Goal: Task Accomplishment & Management: Complete application form

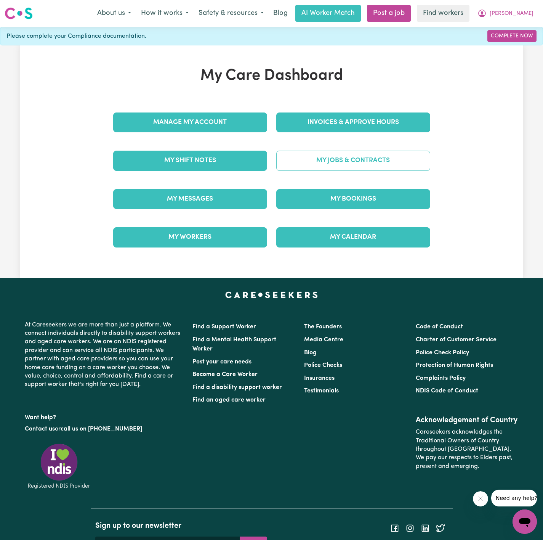
click at [406, 160] on link "My Jobs & Contracts" at bounding box center [353, 161] width 154 height 20
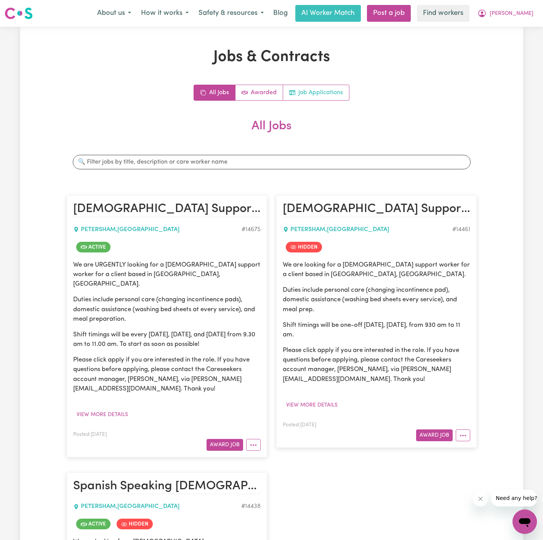
click at [331, 96] on link "Job Applications" at bounding box center [316, 92] width 66 height 15
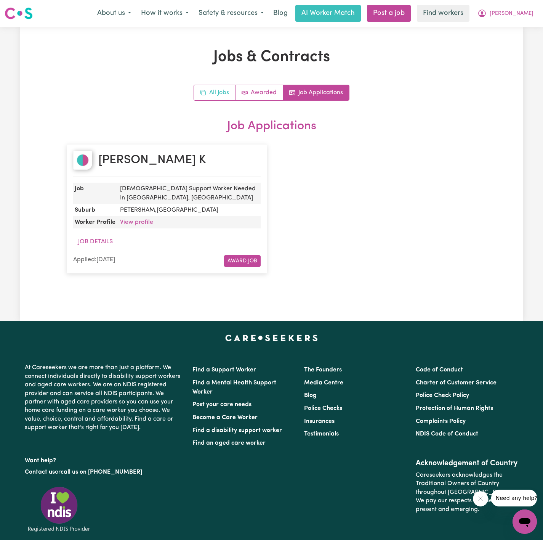
click at [226, 93] on link "All Jobs" at bounding box center [215, 92] width 42 height 15
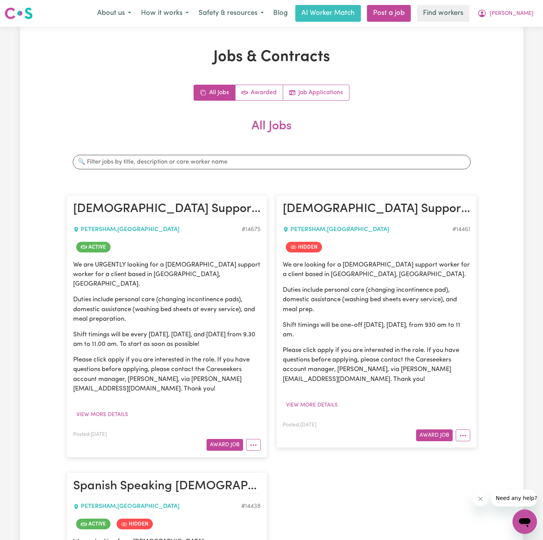
drag, startPoint x: 72, startPoint y: 266, endPoint x: 229, endPoint y: 336, distance: 171.1
click at [229, 336] on div "We are URGENTLY looking for a [DEMOGRAPHIC_DATA] support worker for a client ba…" at bounding box center [167, 326] width 188 height 133
copy div "We are URGENTLY looking for a [DEMOGRAPHIC_DATA] support worker for a client ba…"
click at [151, 359] on p "Please click apply if you are interested in the role. If you have questions bef…" at bounding box center [167, 374] width 188 height 38
click at [106, 409] on button "View more details" at bounding box center [102, 415] width 58 height 12
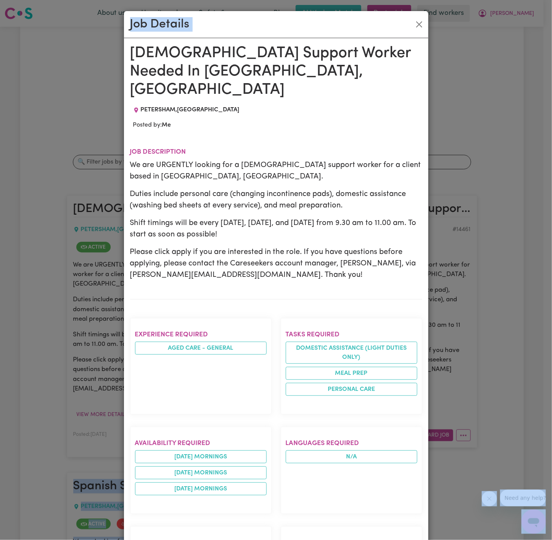
scroll to position [315, 0]
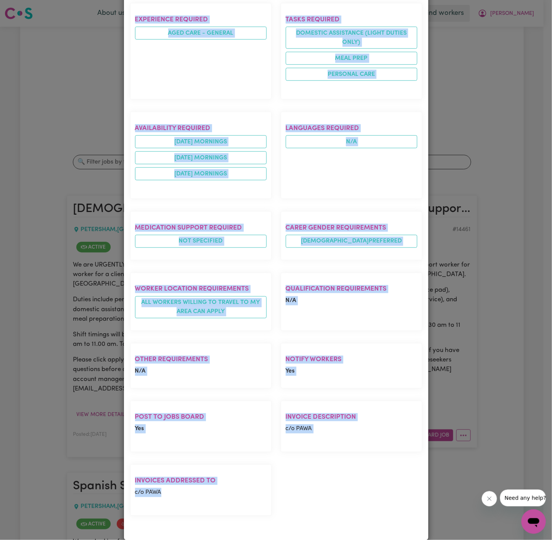
drag, startPoint x: 126, startPoint y: 53, endPoint x: 205, endPoint y: 478, distance: 432.6
click at [218, 484] on div "[DEMOGRAPHIC_DATA] Support Worker Needed In [GEOGRAPHIC_DATA], [GEOGRAPHIC_DATA…" at bounding box center [276, 131] width 292 height 805
copy div "[DEMOGRAPHIC_DATA] Support Worker Needed In [GEOGRAPHIC_DATA], [GEOGRAPHIC_DATA…"
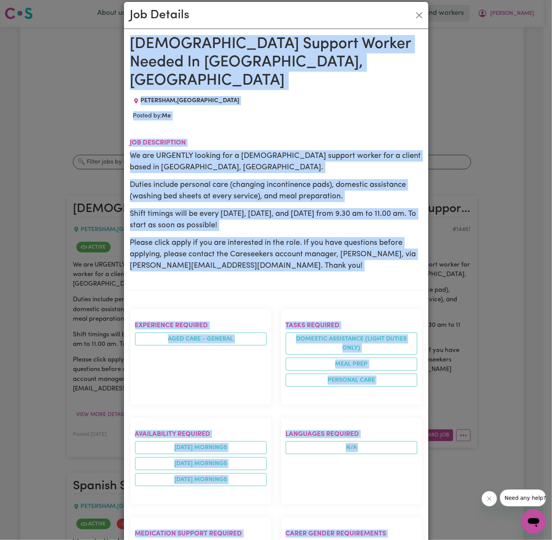
scroll to position [0, 0]
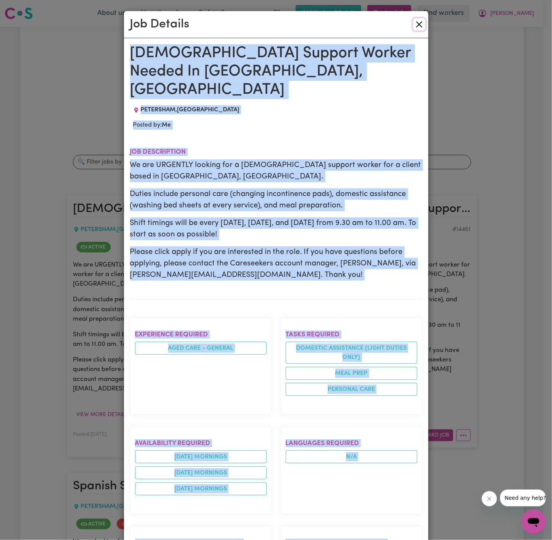
drag, startPoint x: 414, startPoint y: 22, endPoint x: 445, endPoint y: 53, distance: 44.2
click at [415, 22] on button "Close" at bounding box center [419, 24] width 12 height 12
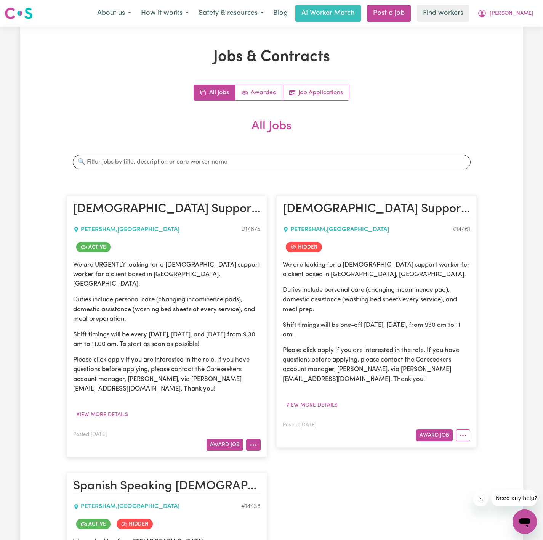
click at [257, 439] on button "More options" at bounding box center [253, 445] width 14 height 12
click at [411, 93] on div "All Jobs Awarded Job Applications" at bounding box center [272, 93] width 410 height 16
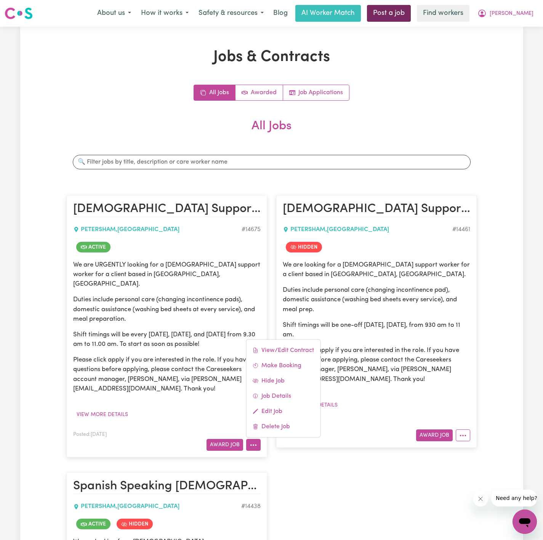
click at [411, 16] on link "Post a job" at bounding box center [389, 13] width 44 height 17
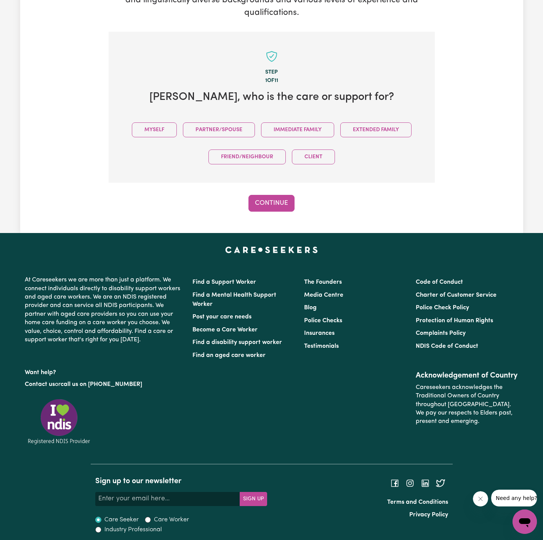
scroll to position [136, 0]
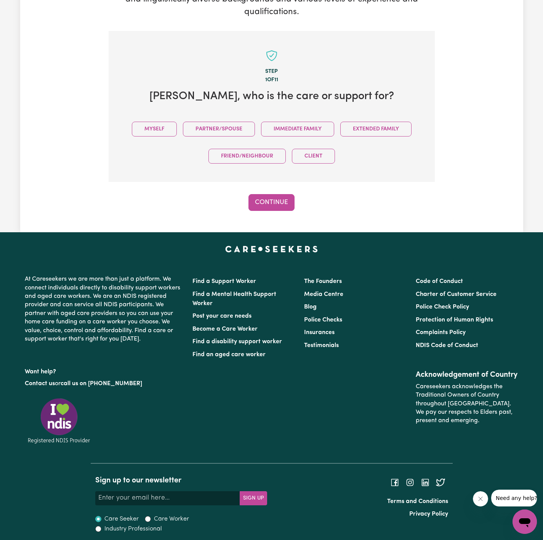
drag, startPoint x: 149, startPoint y: 121, endPoint x: 229, endPoint y: 186, distance: 103.5
click at [152, 124] on div "Myself Partner/Spouse Immediate Family Extended Family Friend/Neighbour Client" at bounding box center [272, 142] width 302 height 54
click at [171, 132] on button "Myself" at bounding box center [154, 129] width 45 height 15
click at [273, 204] on button "Continue" at bounding box center [272, 202] width 46 height 17
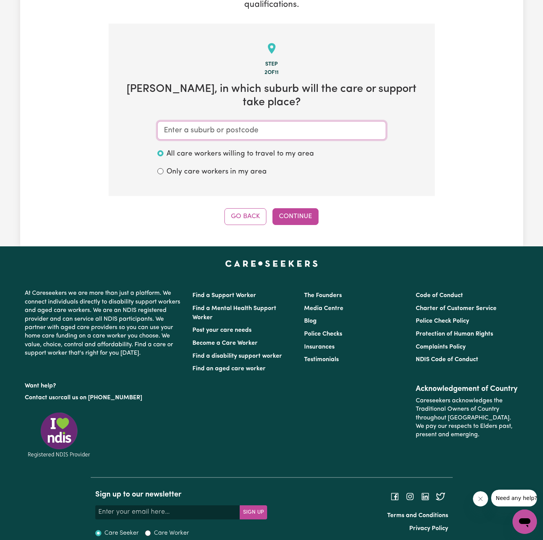
click at [282, 121] on input "text" at bounding box center [271, 130] width 229 height 18
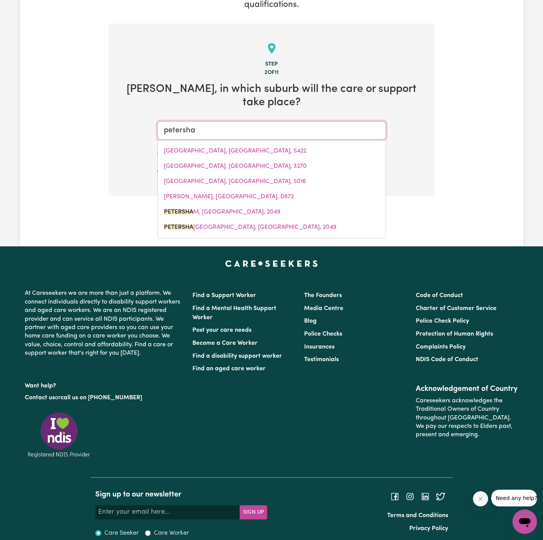
type input "petersham"
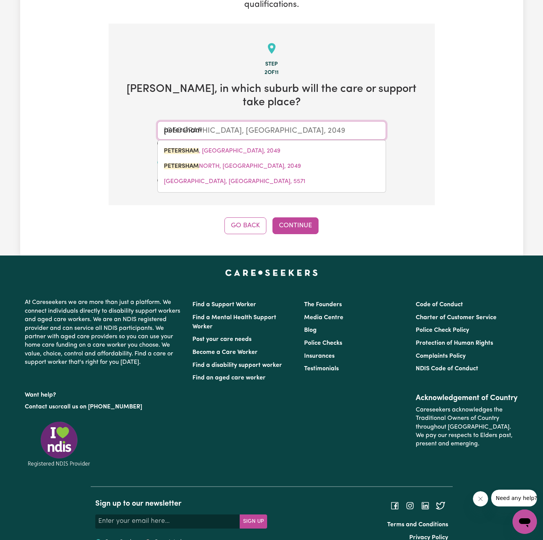
type input "[GEOGRAPHIC_DATA], [GEOGRAPHIC_DATA], 2049"
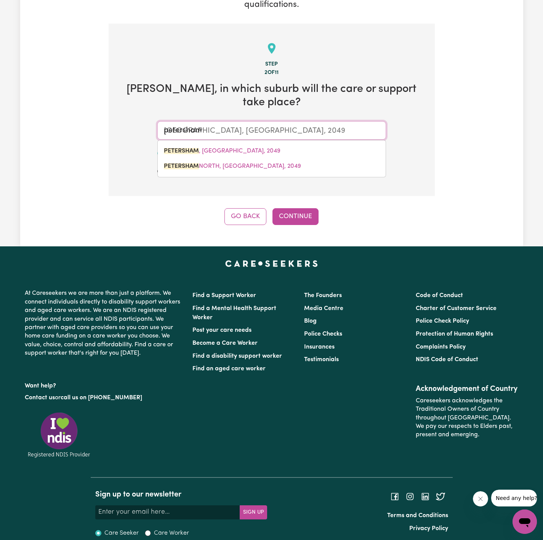
type input "petershama"
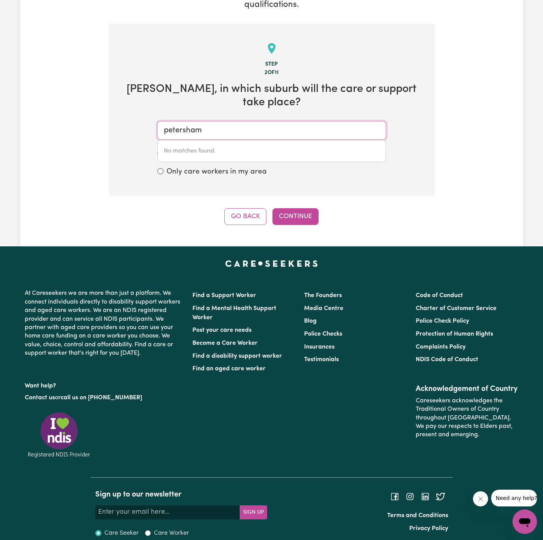
type input "petersha"
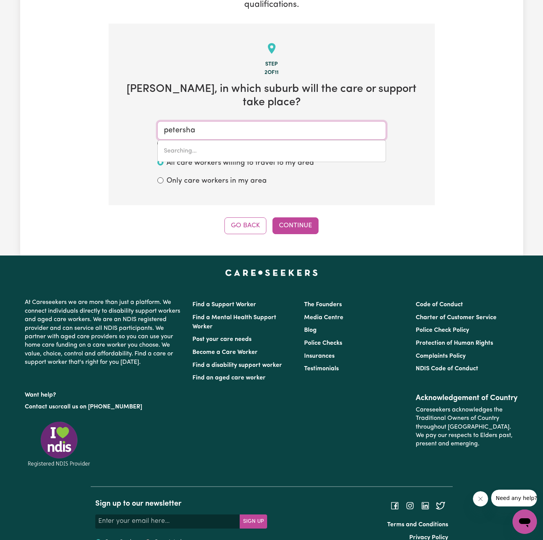
type input "petershaM, [GEOGRAPHIC_DATA], 2049"
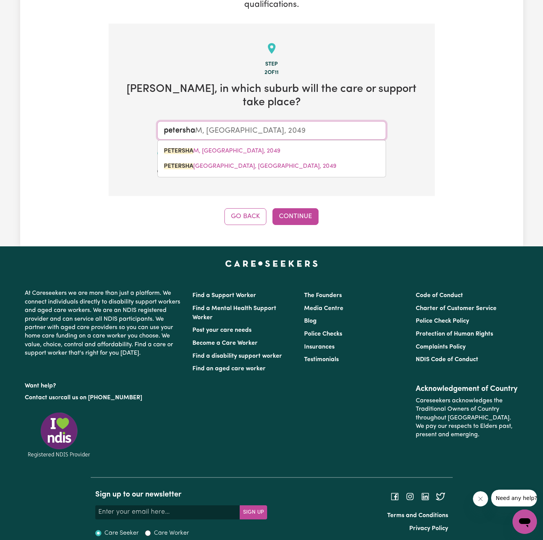
drag, startPoint x: 250, startPoint y: 142, endPoint x: 256, endPoint y: 148, distance: 8.6
click at [252, 143] on link "PETERSHA M, [GEOGRAPHIC_DATA], 2049" at bounding box center [272, 150] width 228 height 15
type input "[GEOGRAPHIC_DATA], [GEOGRAPHIC_DATA], 2049"
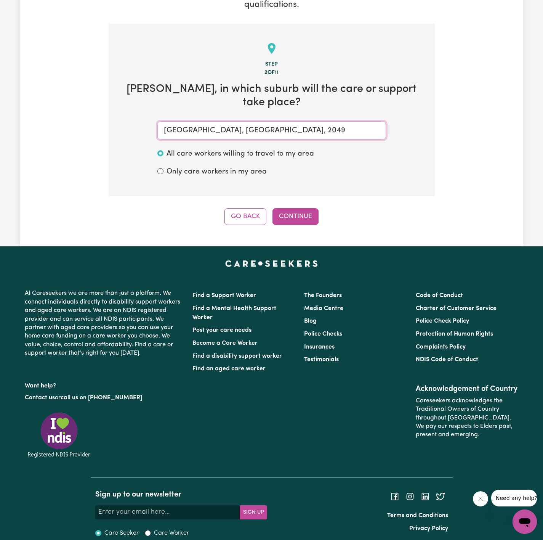
type input "[GEOGRAPHIC_DATA], [GEOGRAPHIC_DATA], 2049"
drag, startPoint x: 329, startPoint y: 198, endPoint x: 302, endPoint y: 194, distance: 27.0
click at [326, 208] on div "Go Back Continue" at bounding box center [272, 216] width 326 height 17
click at [301, 208] on button "Continue" at bounding box center [296, 216] width 46 height 17
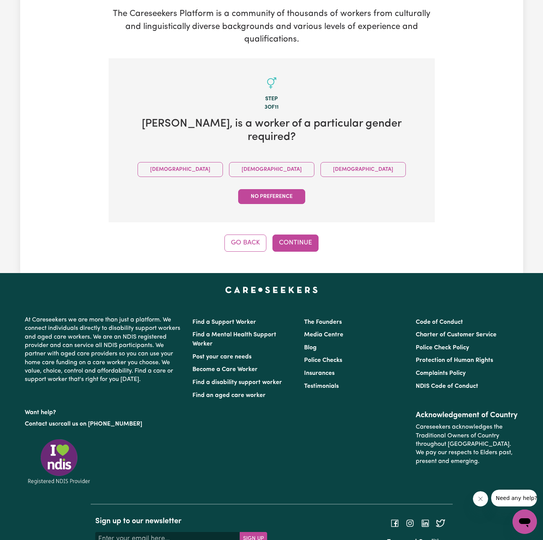
drag, startPoint x: 218, startPoint y: 159, endPoint x: 244, endPoint y: 170, distance: 28.4
click at [229, 162] on button "[DEMOGRAPHIC_DATA]" at bounding box center [271, 169] width 85 height 15
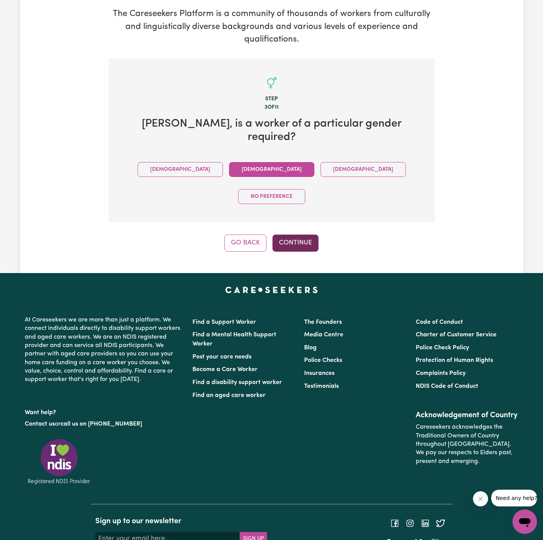
click at [308, 234] on button "Continue" at bounding box center [296, 242] width 46 height 17
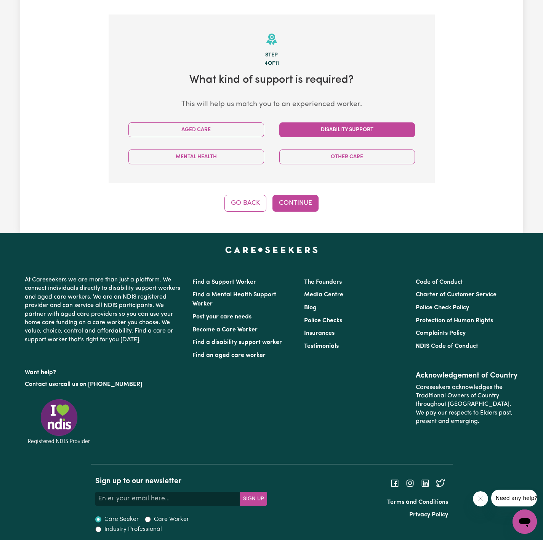
drag, startPoint x: 321, startPoint y: 126, endPoint x: 308, endPoint y: 152, distance: 28.8
click at [321, 127] on button "Disability Support" at bounding box center [347, 129] width 136 height 15
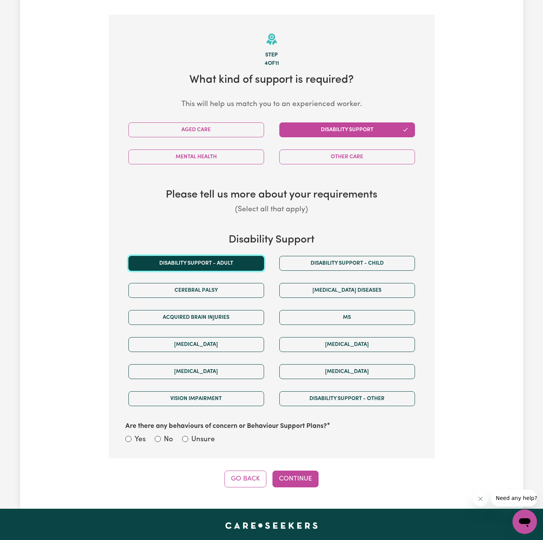
click at [214, 261] on button "Disability support - Adult" at bounding box center [196, 263] width 136 height 15
click at [213, 439] on label "Unsure" at bounding box center [203, 439] width 24 height 11
click at [196, 444] on label "Unsure" at bounding box center [203, 439] width 24 height 11
click at [188, 442] on input "Unsure" at bounding box center [185, 439] width 6 height 6
radio input "true"
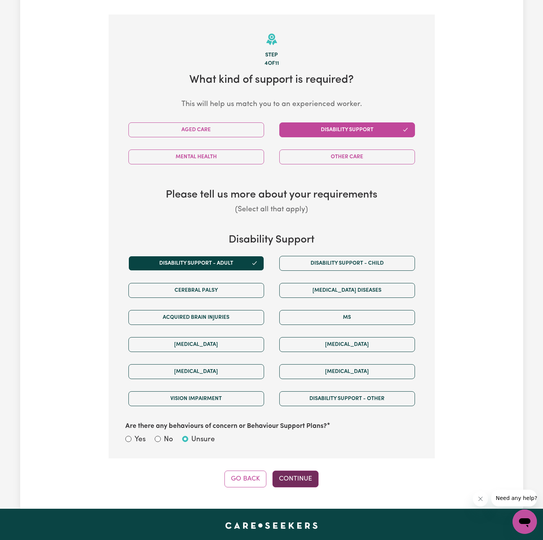
click at [307, 482] on button "Continue" at bounding box center [296, 478] width 46 height 17
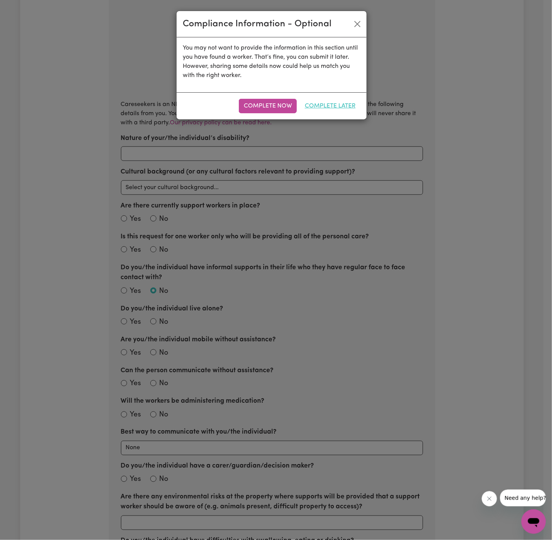
click at [326, 106] on button "Complete Later" at bounding box center [330, 106] width 61 height 14
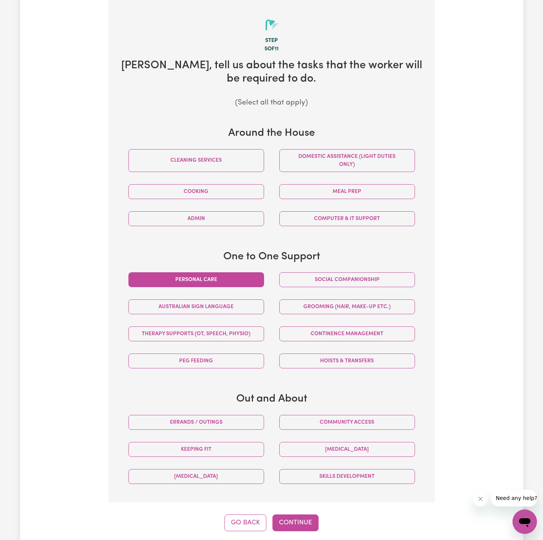
drag, startPoint x: 210, startPoint y: 279, endPoint x: 238, endPoint y: 282, distance: 27.7
click at [226, 280] on button "Personal care" at bounding box center [196, 279] width 136 height 15
click at [375, 280] on button "Social companionship" at bounding box center [347, 279] width 136 height 15
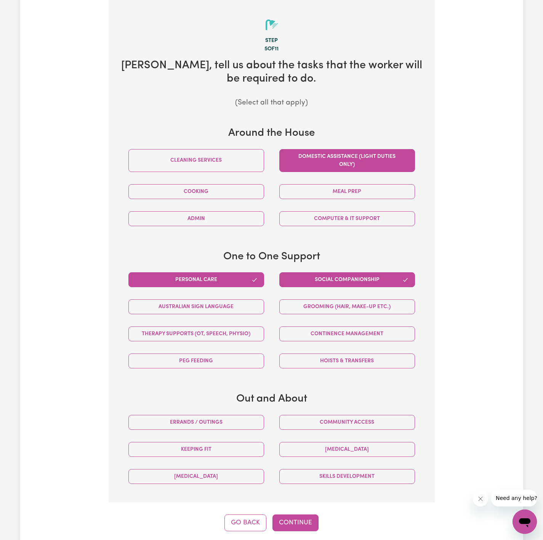
click at [340, 155] on button "Domestic assistance (light duties only)" at bounding box center [347, 160] width 136 height 23
click at [359, 185] on button "Meal prep" at bounding box center [347, 191] width 136 height 15
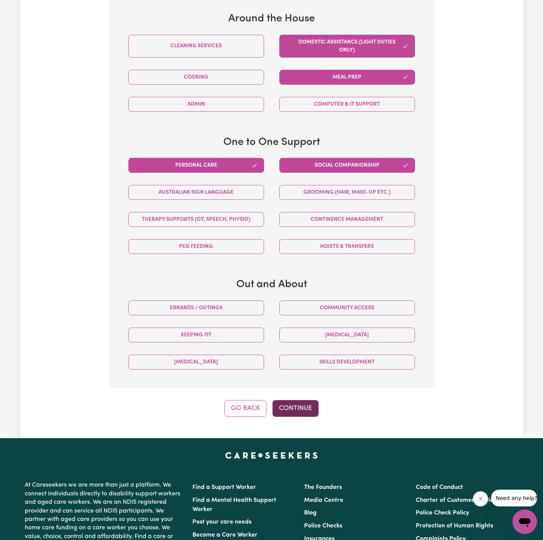
click at [306, 417] on button "Continue" at bounding box center [296, 408] width 46 height 17
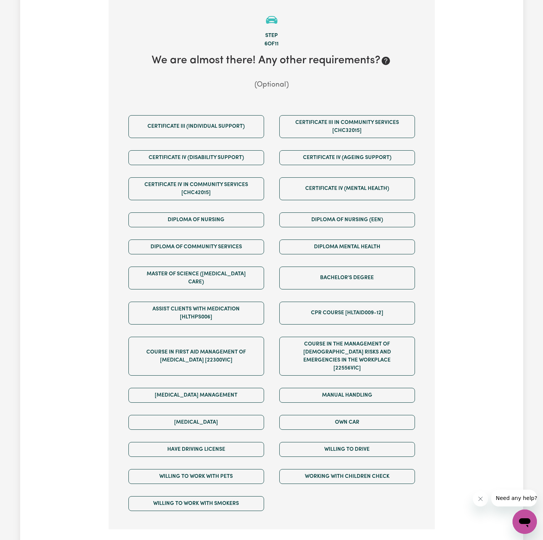
scroll to position [167, 0]
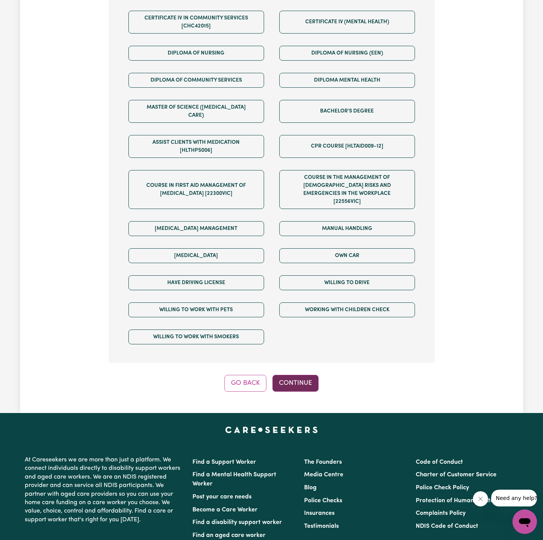
click at [301, 375] on button "Continue" at bounding box center [296, 383] width 46 height 17
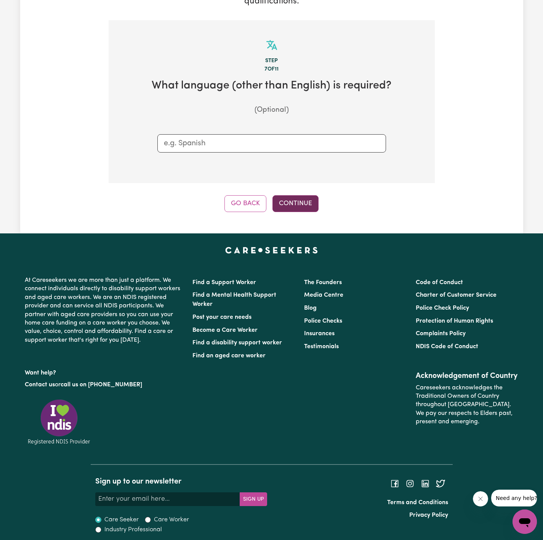
click at [318, 204] on button "Continue" at bounding box center [296, 203] width 46 height 17
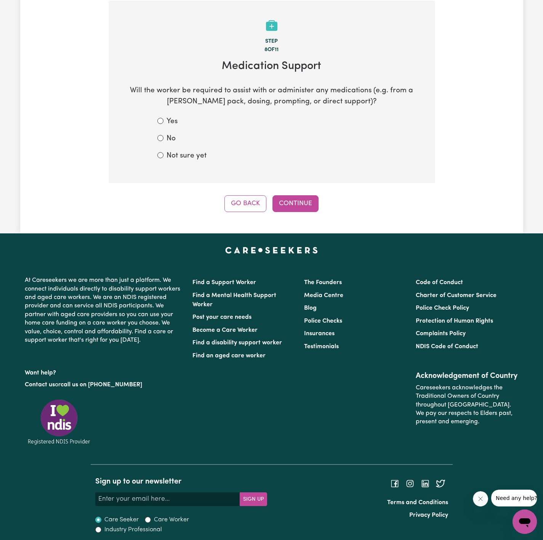
drag, startPoint x: 171, startPoint y: 139, endPoint x: 278, endPoint y: 182, distance: 115.9
click at [174, 140] on label "No" at bounding box center [171, 138] width 9 height 11
drag, startPoint x: 159, startPoint y: 134, endPoint x: 173, endPoint y: 143, distance: 16.3
click at [159, 134] on div "No" at bounding box center [271, 138] width 229 height 11
click at [167, 135] on label "No" at bounding box center [171, 138] width 9 height 11
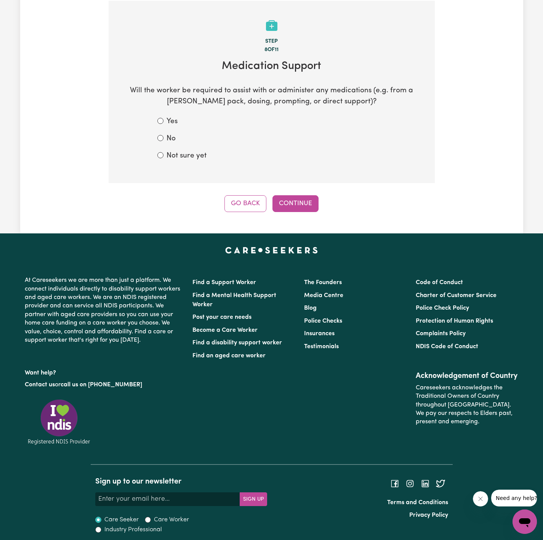
click at [164, 135] on input "No" at bounding box center [160, 138] width 6 height 6
radio input "true"
click at [306, 202] on button "Continue" at bounding box center [296, 203] width 46 height 17
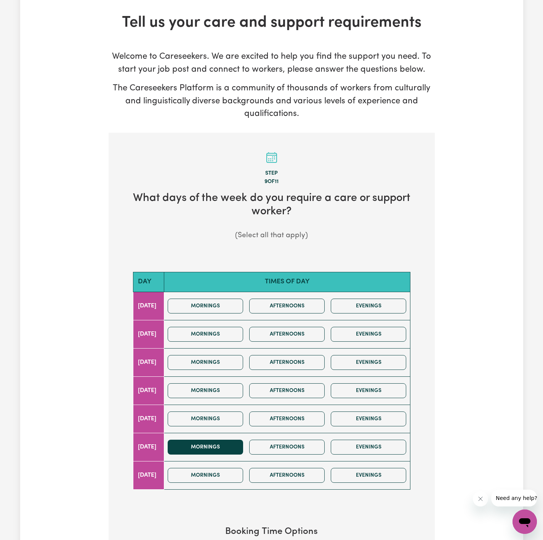
scroll to position [114, 0]
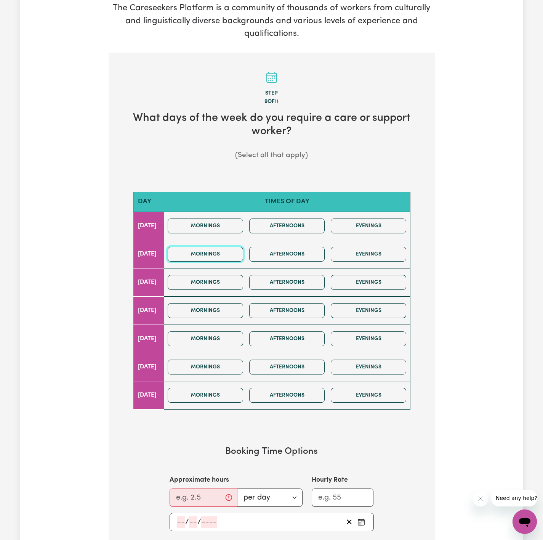
drag, startPoint x: 239, startPoint y: 247, endPoint x: 252, endPoint y: 352, distance: 105.6
click at [239, 247] on button "Mornings" at bounding box center [205, 254] width 75 height 15
click at [183, 504] on input "Approximate hours" at bounding box center [204, 497] width 68 height 18
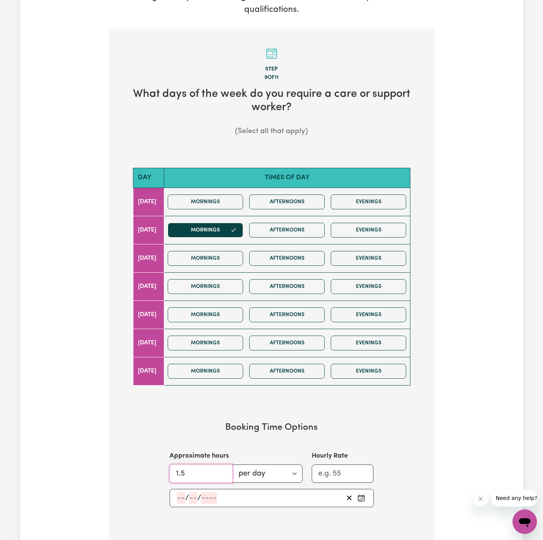
scroll to position [172, 0]
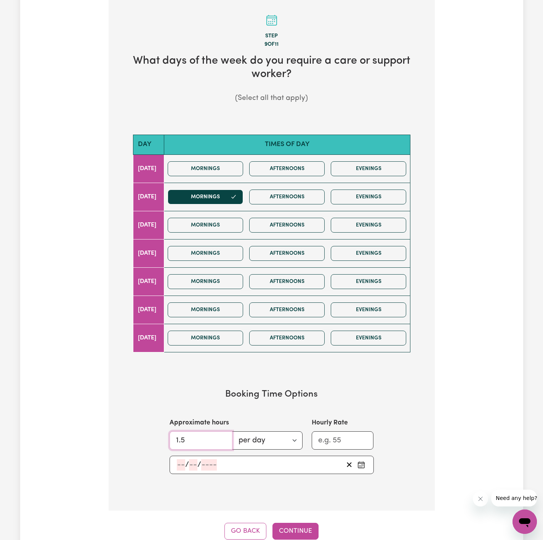
type input "1.5"
drag, startPoint x: 171, startPoint y: 472, endPoint x: 180, endPoint y: 470, distance: 8.8
click at [175, 473] on div "/ /" at bounding box center [272, 465] width 204 height 18
click at [176, 465] on div "/ /" at bounding box center [259, 464] width 167 height 11
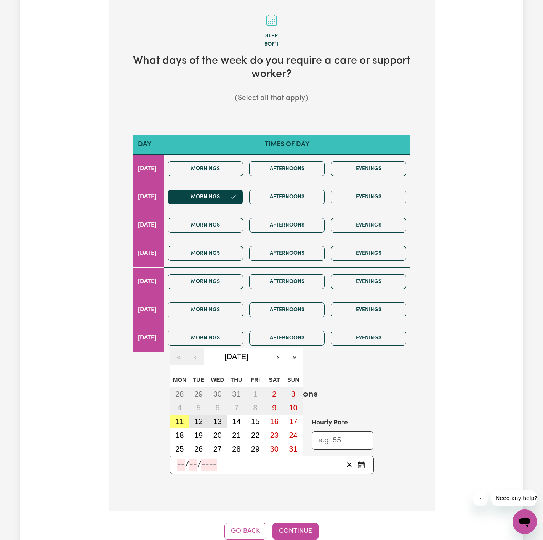
click at [208, 420] on div "28 29 30 31 1 2 3 4 5 6 7 8 9 10 11 12 13 14 15 16 17 18 19 20 21 22 23 24 25 2…" at bounding box center [236, 421] width 133 height 69
click at [198, 419] on button "12" at bounding box center [198, 421] width 19 height 14
type input "[DATE]"
type input "12"
type input "8"
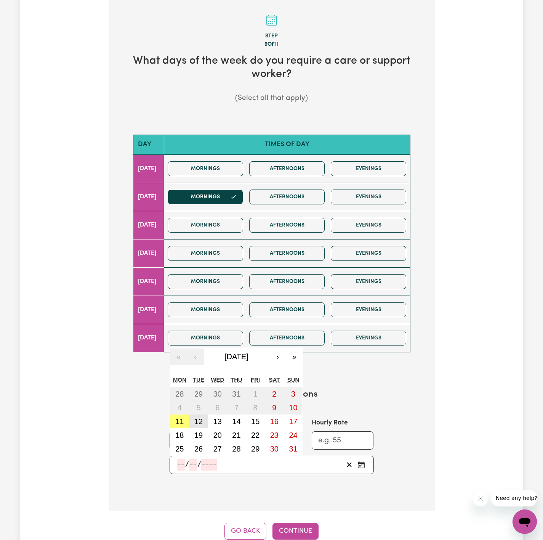
type input "2025"
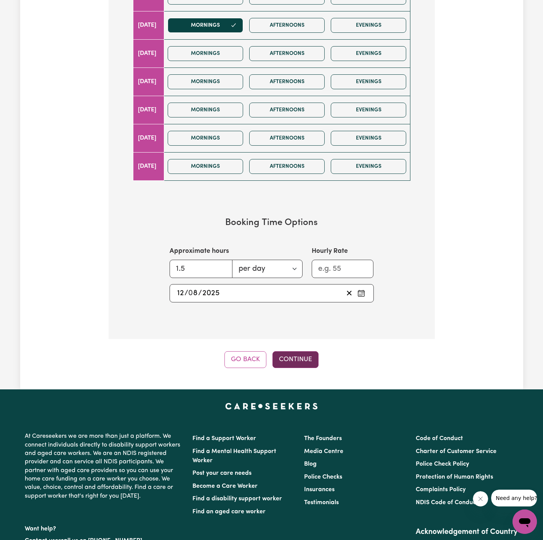
click at [298, 368] on button "Continue" at bounding box center [296, 359] width 46 height 17
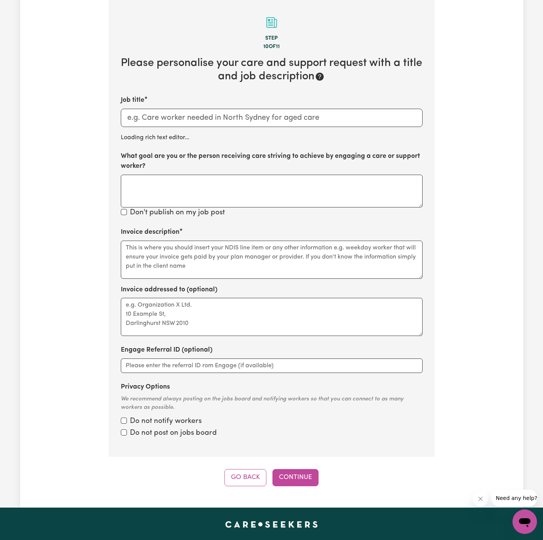
scroll to position [167, 0]
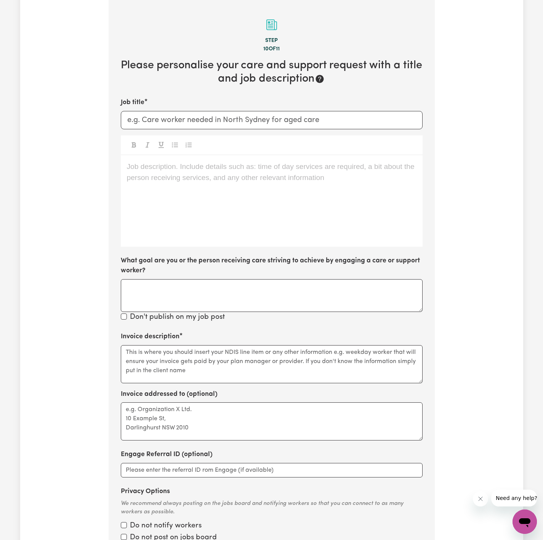
drag, startPoint x: 218, startPoint y: 214, endPoint x: 212, endPoint y: 214, distance: 6.1
click at [218, 216] on div "Job description. Include details such as: time of day services are required, a …" at bounding box center [272, 200] width 302 height 91
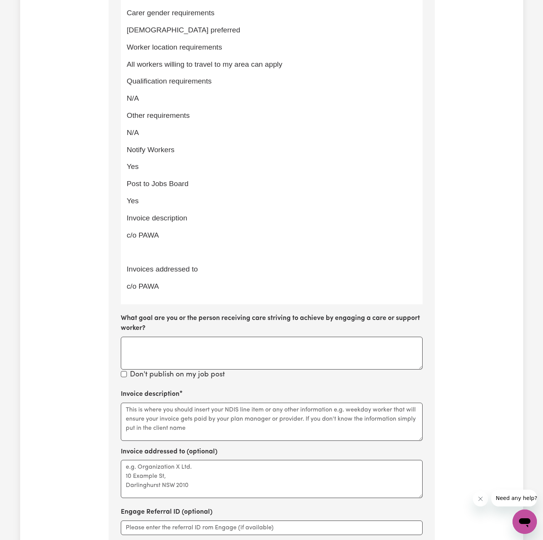
scroll to position [835, 0]
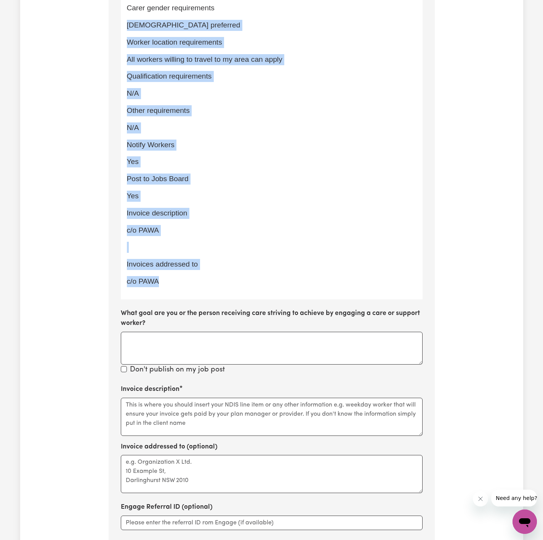
drag, startPoint x: 127, startPoint y: 14, endPoint x: 306, endPoint y: 282, distance: 321.6
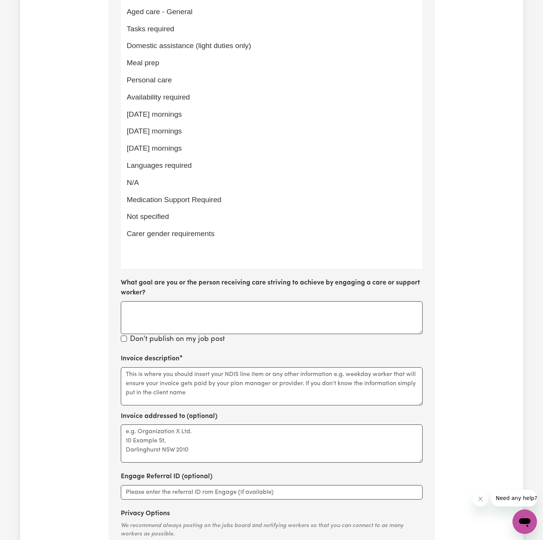
scroll to position [606, 0]
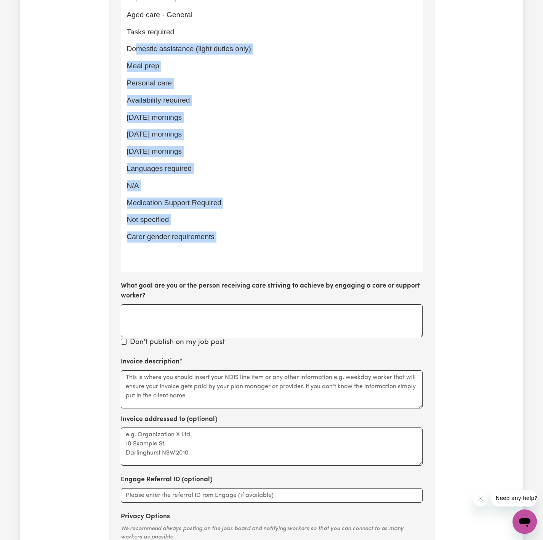
drag, startPoint x: 146, startPoint y: 52, endPoint x: 205, endPoint y: 231, distance: 189.1
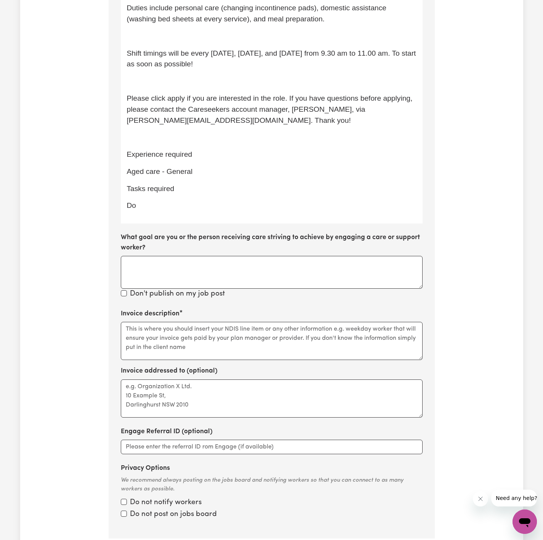
scroll to position [435, 0]
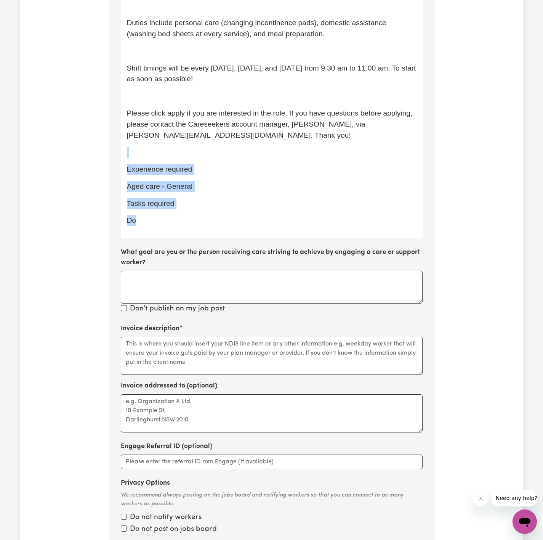
drag, startPoint x: 162, startPoint y: 161, endPoint x: 194, endPoint y: 212, distance: 60.0
click at [194, 212] on div "[DEMOGRAPHIC_DATA] Support Worker Needed In [GEOGRAPHIC_DATA], [GEOGRAPHIC_DATA…" at bounding box center [272, 62] width 302 height 351
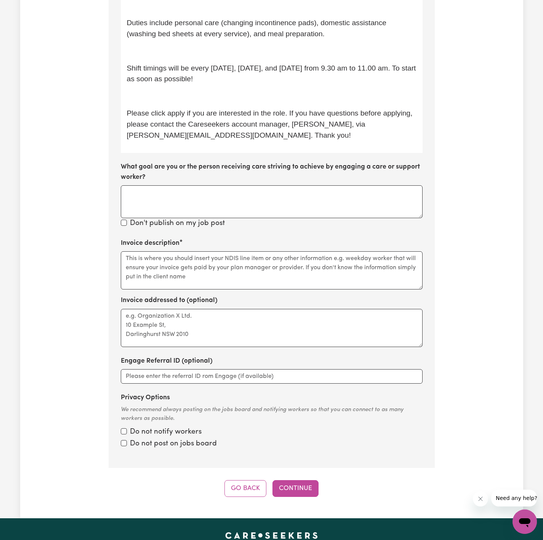
click at [200, 76] on div "[DEMOGRAPHIC_DATA] Support Worker Needed In [GEOGRAPHIC_DATA], [GEOGRAPHIC_DATA…" at bounding box center [272, 20] width 302 height 266
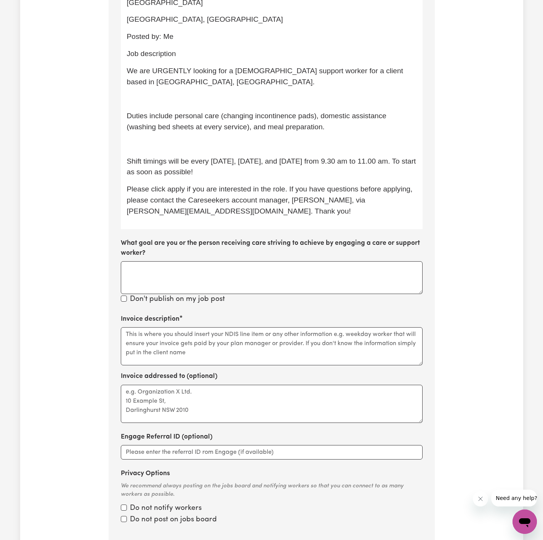
scroll to position [321, 0]
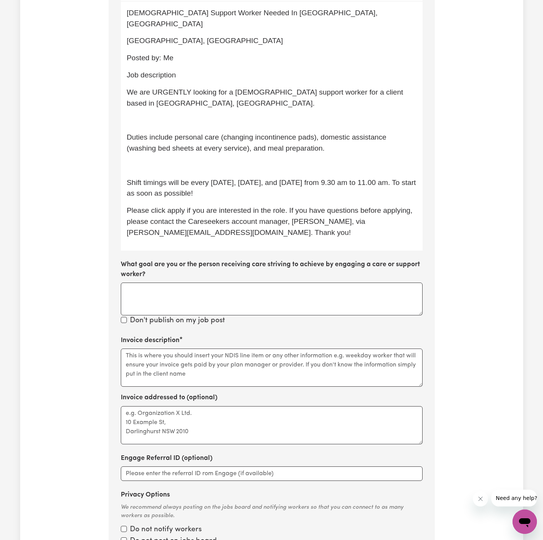
click at [241, 160] on p "﻿" at bounding box center [272, 165] width 290 height 11
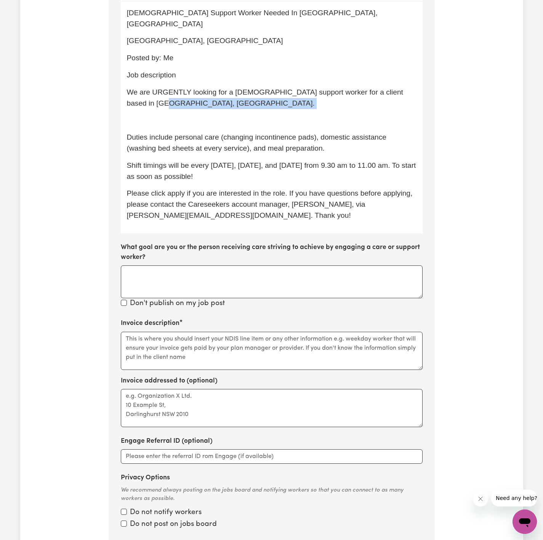
click at [221, 99] on div "[DEMOGRAPHIC_DATA] Support Worker Needed In [GEOGRAPHIC_DATA], [GEOGRAPHIC_DATA…" at bounding box center [272, 118] width 302 height 232
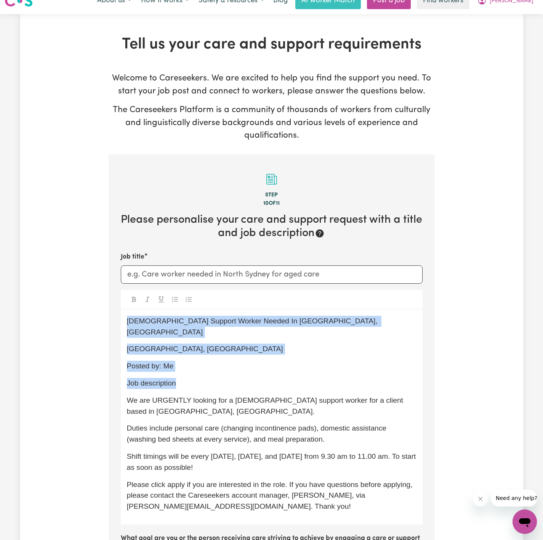
scroll to position [0, 0]
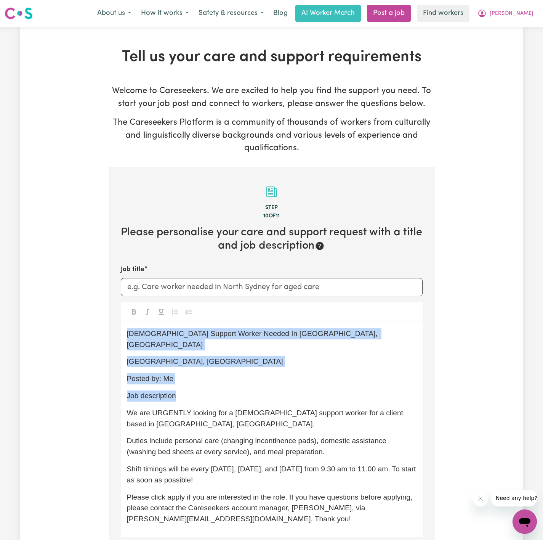
drag, startPoint x: 183, startPoint y: 62, endPoint x: 140, endPoint y: 318, distance: 259.4
click at [121, 334] on div "[DEMOGRAPHIC_DATA] Support Worker Needed In [GEOGRAPHIC_DATA], [GEOGRAPHIC_DATA…" at bounding box center [272, 429] width 302 height 215
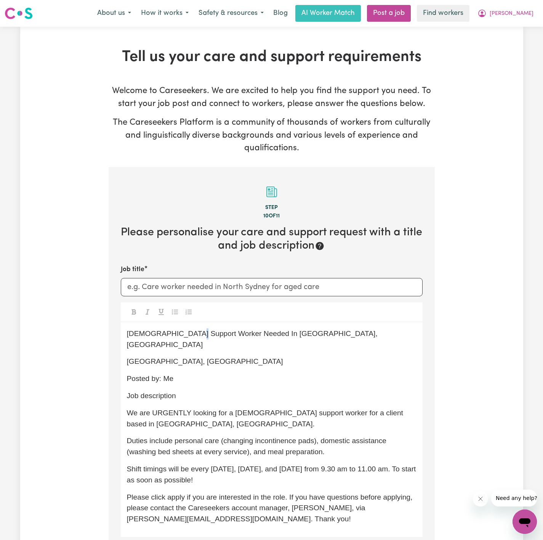
click at [192, 335] on span "[DEMOGRAPHIC_DATA] Support Worker Needed In [GEOGRAPHIC_DATA], [GEOGRAPHIC_DATA]" at bounding box center [253, 338] width 253 height 19
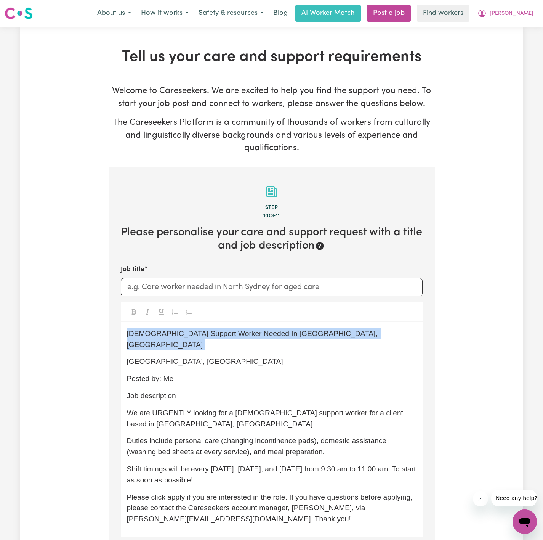
click at [192, 335] on span "[DEMOGRAPHIC_DATA] Support Worker Needed In [GEOGRAPHIC_DATA], [GEOGRAPHIC_DATA]" at bounding box center [253, 338] width 253 height 19
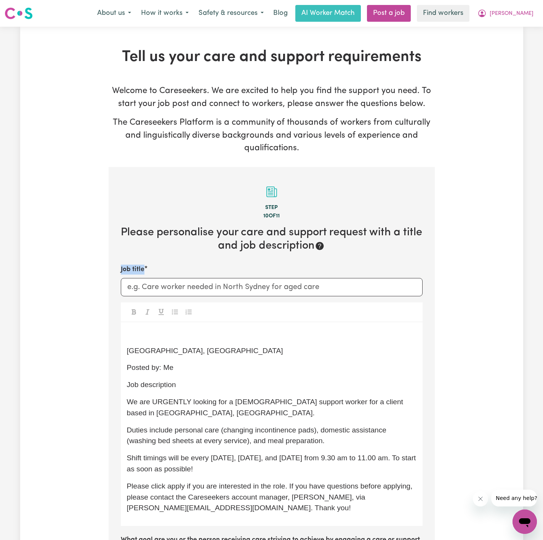
click at [223, 287] on div "Job title" at bounding box center [272, 280] width 302 height 31
click at [218, 289] on input "Job title" at bounding box center [272, 287] width 302 height 18
paste input "[DEMOGRAPHIC_DATA] Support Worker Needed In [GEOGRAPHIC_DATA], [GEOGRAPHIC_DATA]"
type input "[DEMOGRAPHIC_DATA] Support Worker Needed In [GEOGRAPHIC_DATA], [GEOGRAPHIC_DATA]"
drag, startPoint x: 164, startPoint y: 375, endPoint x: 188, endPoint y: 397, distance: 32.4
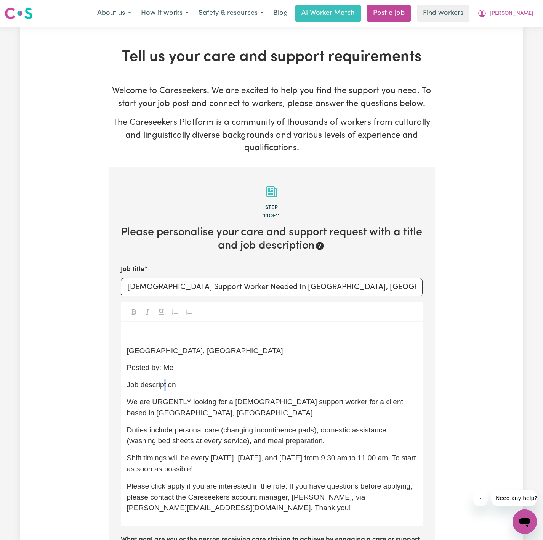
click at [173, 385] on div "﻿ [GEOGRAPHIC_DATA], [GEOGRAPHIC_DATA] Posted by: Me Job description We are URG…" at bounding box center [272, 424] width 302 height 204
click at [231, 404] on span "We are URGENTLY looking for a [DEMOGRAPHIC_DATA] support worker for a client ba…" at bounding box center [266, 407] width 279 height 19
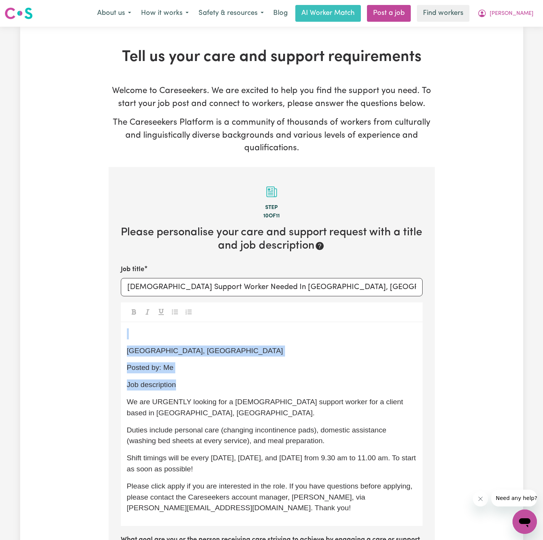
drag, startPoint x: 196, startPoint y: 382, endPoint x: 115, endPoint y: 329, distance: 96.3
click at [116, 335] on section "Step 10 of 11 Please personalise your care and support request with a title and…" at bounding box center [272, 504] width 326 height 674
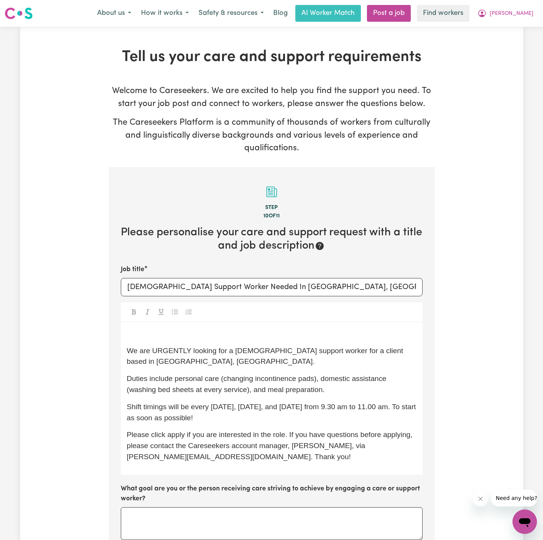
click at [128, 350] on span "We are URGENTLY looking for a [DEMOGRAPHIC_DATA] support worker for a client ba…" at bounding box center [266, 355] width 279 height 19
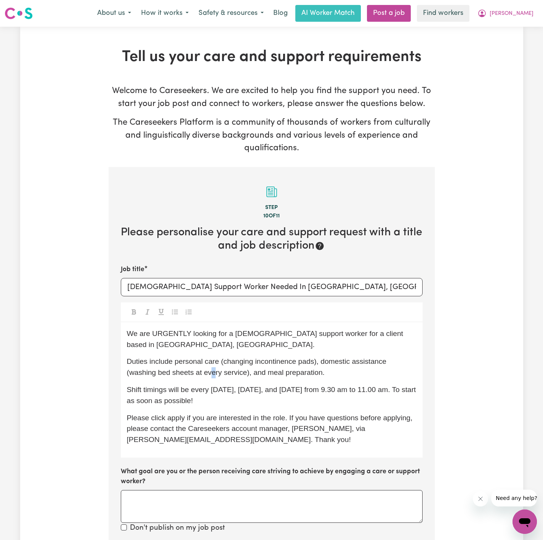
drag, startPoint x: 217, startPoint y: 369, endPoint x: 206, endPoint y: 375, distance: 12.7
click at [217, 369] on p "Duties include personal care (changing incontinence pads), domestic assistance …" at bounding box center [272, 367] width 290 height 22
click at [306, 337] on span "We are URGENTLY looking for a [DEMOGRAPHIC_DATA] support worker for a client ba…" at bounding box center [266, 338] width 279 height 19
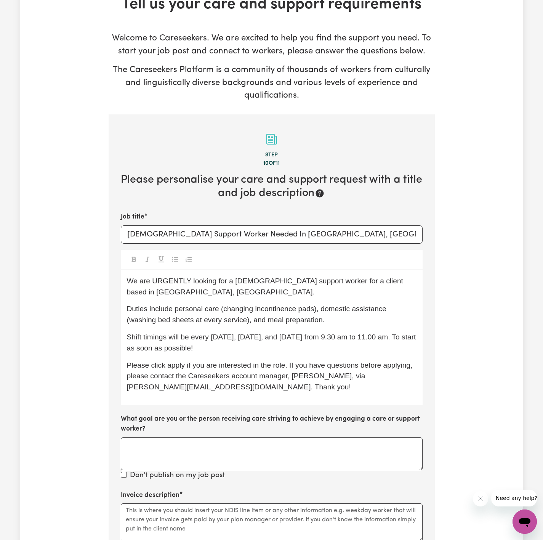
scroll to position [57, 0]
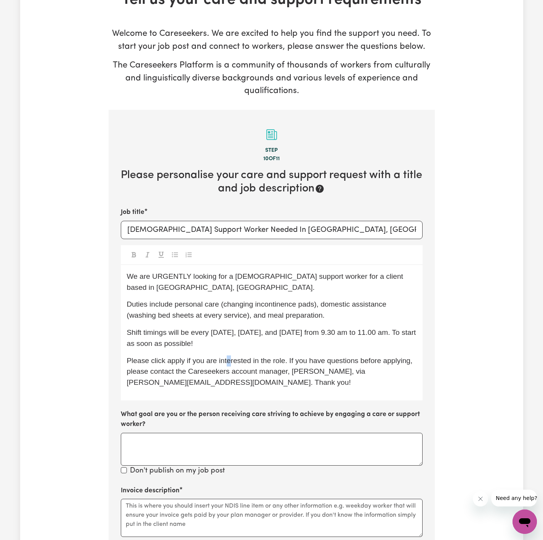
click at [233, 361] on span "Please click apply if you are interested in the role. If you have questions bef…" at bounding box center [271, 371] width 288 height 30
drag, startPoint x: 222, startPoint y: 347, endPoint x: 209, endPoint y: 337, distance: 16.8
click at [222, 345] on p "Shift timings will be every [DATE], [DATE], and [DATE] from 9.30 am to 11.00 am…" at bounding box center [272, 338] width 290 height 22
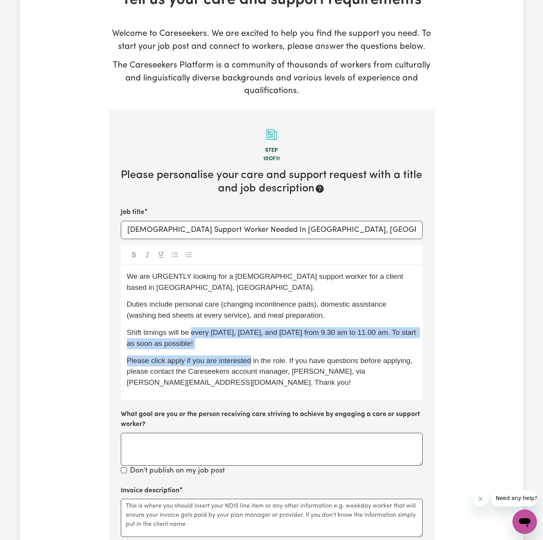
drag, startPoint x: 194, startPoint y: 333, endPoint x: 250, endPoint y: 354, distance: 59.8
click at [253, 357] on div "We are URGENTLY looking for a [DEMOGRAPHIC_DATA] support worker for a client ba…" at bounding box center [272, 332] width 302 height 135
click at [245, 348] on p "Shift timings will be every [DATE], [DATE], and [DATE] from 9.30 am to 11.00 am…" at bounding box center [272, 338] width 290 height 22
click at [199, 332] on span "Shift timings will be every [DATE], [DATE], and [DATE] from 9.30 am to 11.00 am…" at bounding box center [272, 337] width 291 height 19
drag, startPoint x: 221, startPoint y: 345, endPoint x: 193, endPoint y: 326, distance: 33.3
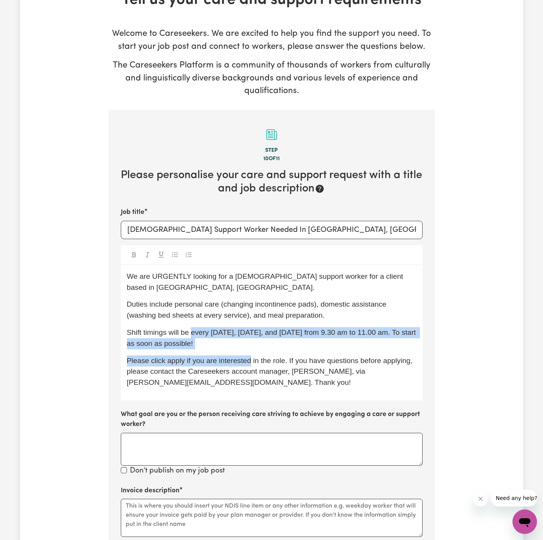
click at [193, 328] on p "Shift timings will be every [DATE], [DATE], and [DATE] from 9.30 am to 11.00 am…" at bounding box center [272, 338] width 290 height 22
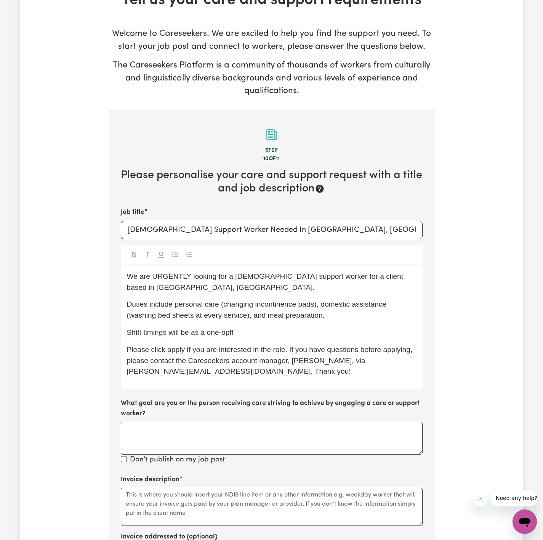
click at [159, 332] on span "Shift timings will be as a one-opff" at bounding box center [180, 332] width 107 height 8
click at [158, 332] on span "Shift timings will be as a one-opff" at bounding box center [180, 332] width 107 height 8
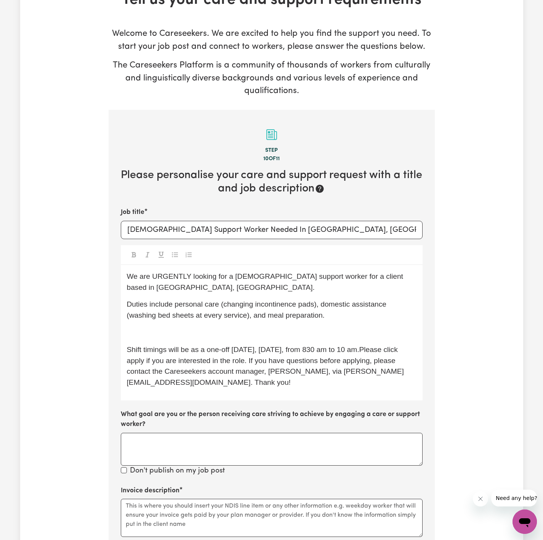
click at [216, 333] on p "﻿" at bounding box center [272, 332] width 290 height 11
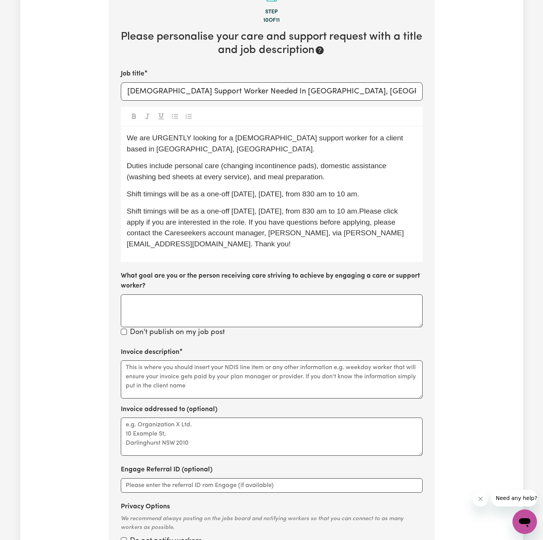
scroll to position [229, 0]
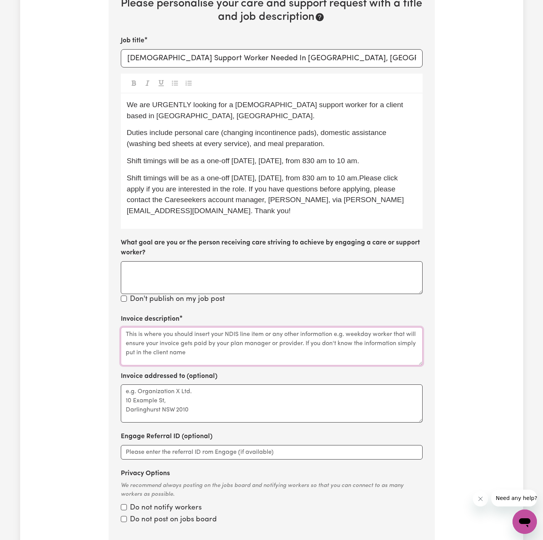
click at [201, 352] on textarea "Invoice description" at bounding box center [272, 346] width 302 height 38
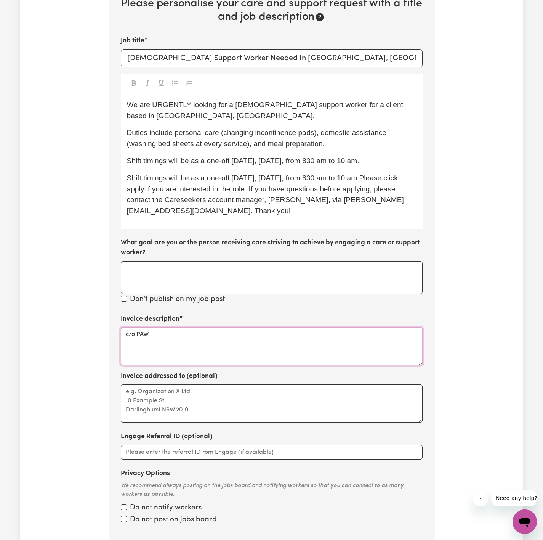
type textarea "c/o PAWA"
click at [194, 332] on textarea "c/o PAWA" at bounding box center [272, 346] width 302 height 38
click at [189, 395] on textarea "Invoice addressed to (optional)" at bounding box center [272, 403] width 302 height 38
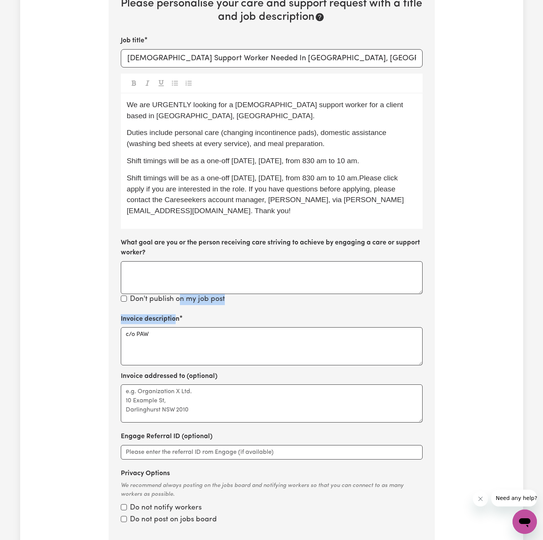
drag, startPoint x: 179, startPoint y: 310, endPoint x: 167, endPoint y: 329, distance: 21.8
click at [175, 318] on section "Step 10 of 11 Please personalise your care and support request with a title and…" at bounding box center [272, 240] width 326 height 605
click at [165, 329] on textarea "c/o PAW" at bounding box center [272, 346] width 302 height 38
click at [161, 330] on textarea "c/o PAWA" at bounding box center [272, 346] width 302 height 38
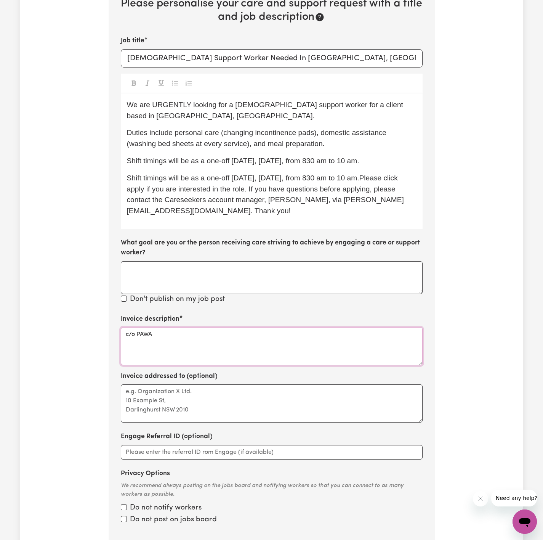
click at [161, 330] on textarea "c/o PAWA" at bounding box center [272, 346] width 302 height 38
type textarea "c/o PAWA"
click at [163, 399] on textarea "Invoice addressed to (optional)" at bounding box center [272, 403] width 302 height 38
paste textarea "c/o PAWA"
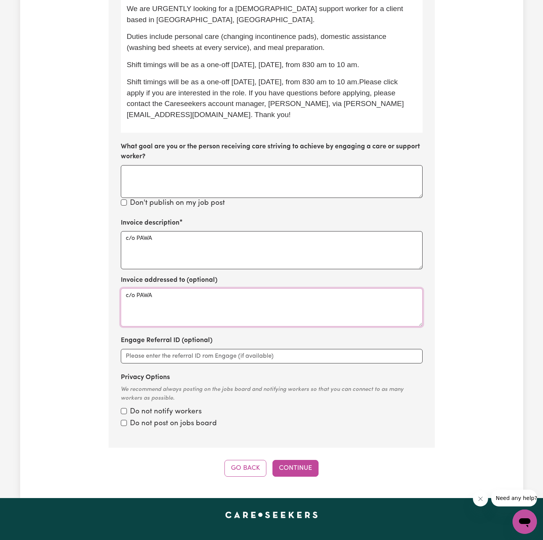
scroll to position [343, 0]
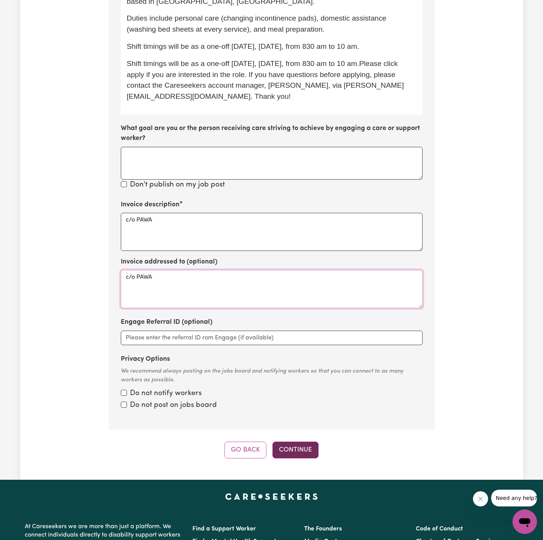
type textarea "c/o PAWA"
click at [297, 448] on button "Continue" at bounding box center [296, 449] width 46 height 17
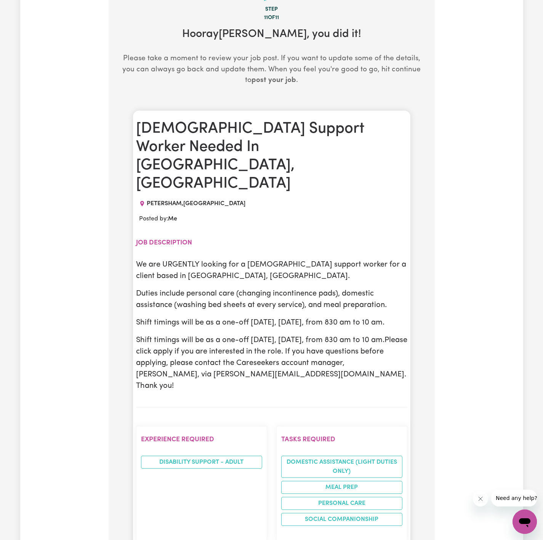
scroll to position [281, 0]
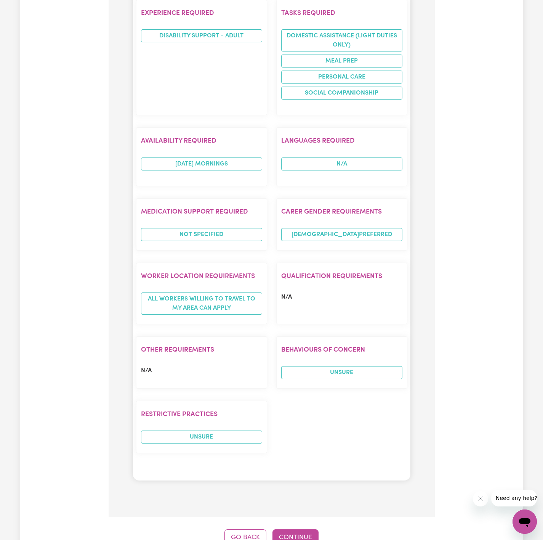
drag, startPoint x: 245, startPoint y: 497, endPoint x: 252, endPoint y: 484, distance: 14.8
click at [246, 529] on button "Go Back" at bounding box center [246, 537] width 42 height 17
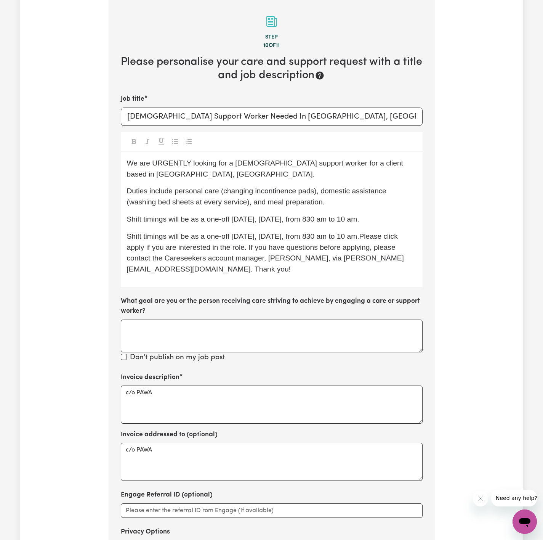
scroll to position [167, 0]
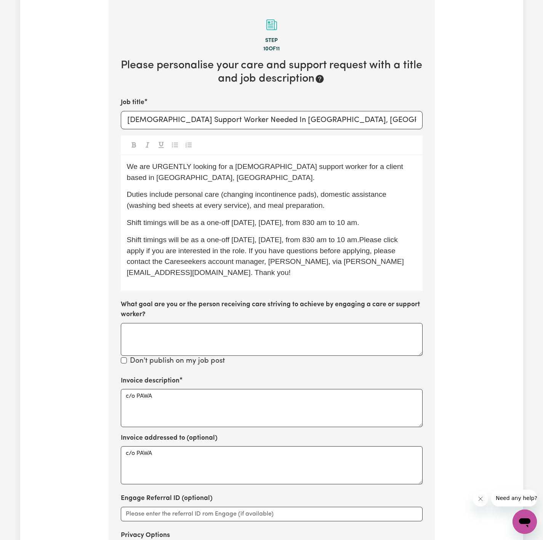
click at [317, 242] on span "Shift timings will be as a one-off [DATE], [DATE], from 830 am to 10 am.Please …" at bounding box center [265, 256] width 277 height 41
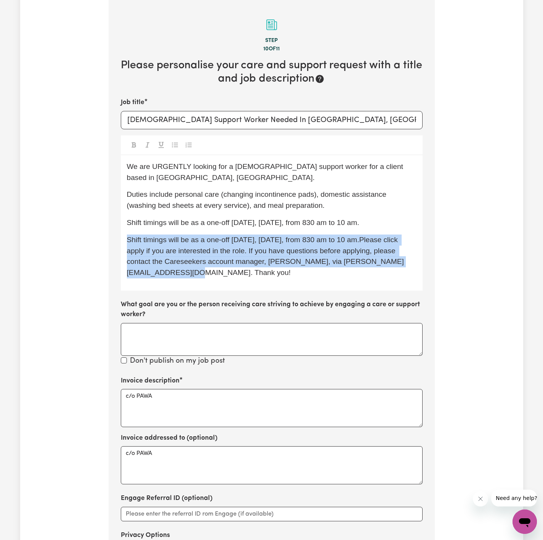
click at [317, 242] on span "Shift timings will be as a one-off [DATE], [DATE], from 830 am to 10 am.Please …" at bounding box center [265, 256] width 277 height 41
drag, startPoint x: 404, startPoint y: 242, endPoint x: 401, endPoint y: 241, distance: 3.9
click at [404, 242] on span "Shift timings will be as a one-off [DATE], [DATE], from 830 am to 10 am.Please …" at bounding box center [265, 256] width 277 height 41
click at [397, 241] on span "Shift timings will be as a one-off [DATE], [DATE], from 830 am to 10 am.Please …" at bounding box center [265, 256] width 277 height 41
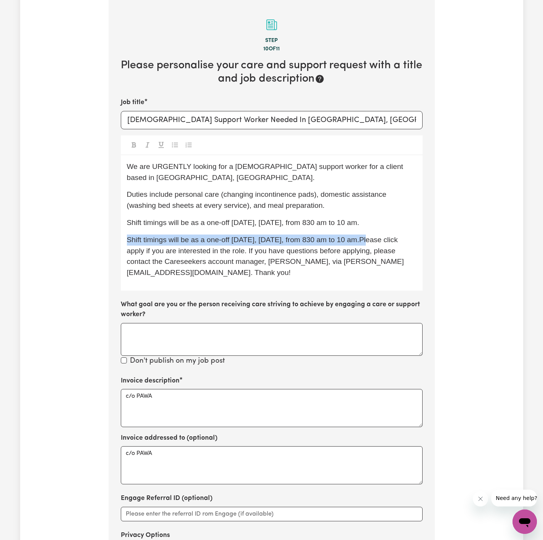
drag, startPoint x: 340, startPoint y: 236, endPoint x: 110, endPoint y: 241, distance: 229.5
click at [110, 242] on section "Step 10 of 11 Please personalise your care and support request with a title and…" at bounding box center [272, 302] width 326 height 605
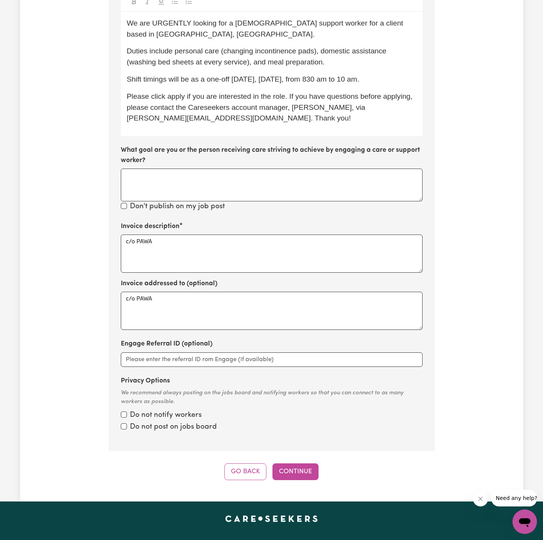
scroll to position [338, 0]
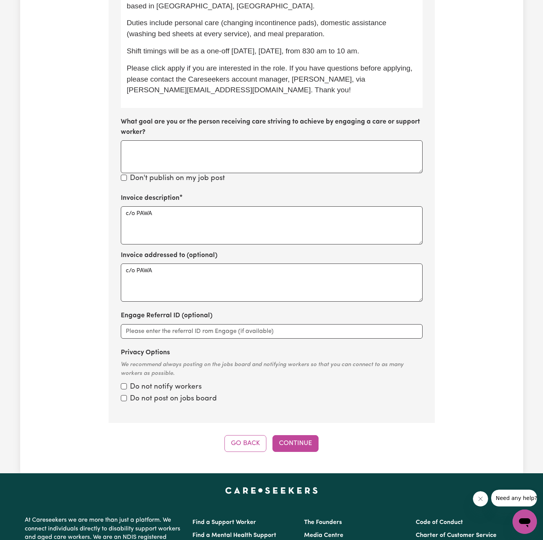
drag, startPoint x: 308, startPoint y: 454, endPoint x: 313, endPoint y: 454, distance: 4.6
click at [311, 456] on div "Tell us your care and support requirements Welcome to Careseekers. We are excit…" at bounding box center [271, 80] width 503 height 785
click at [311, 441] on button "Continue" at bounding box center [296, 443] width 46 height 17
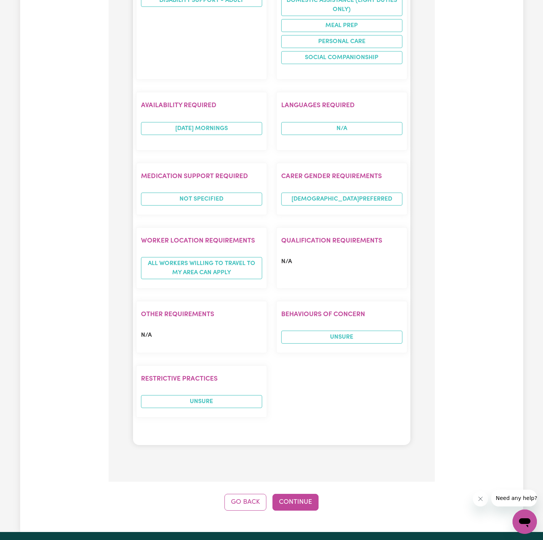
scroll to position [682, 0]
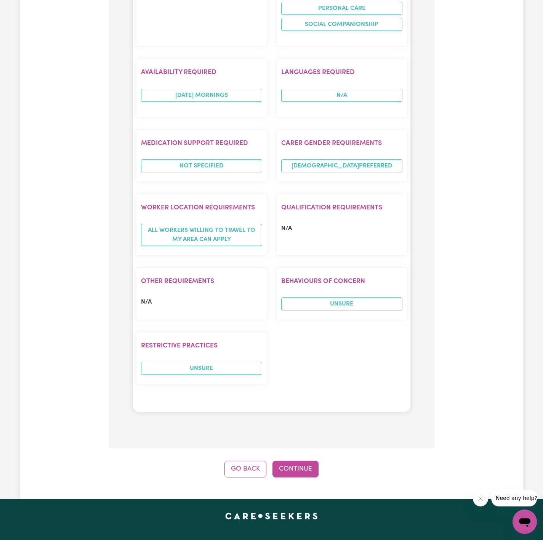
click at [300, 460] on button "Continue" at bounding box center [296, 468] width 46 height 17
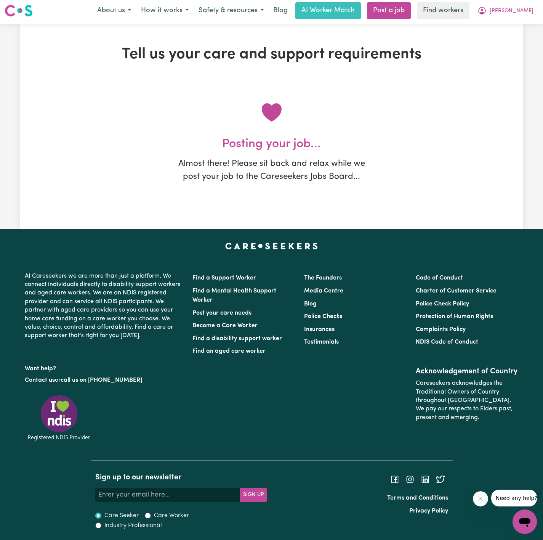
scroll to position [0, 0]
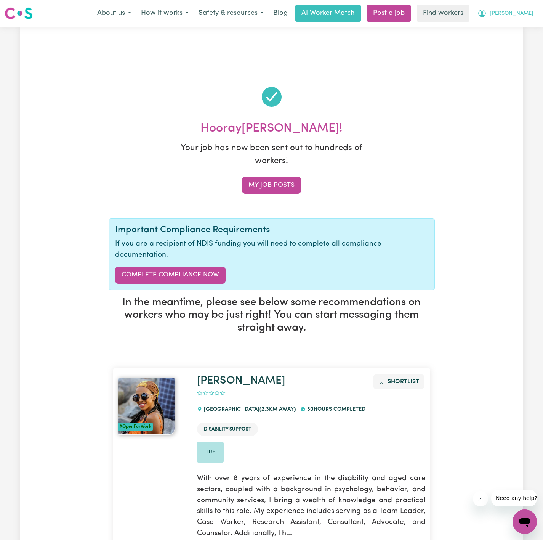
drag, startPoint x: 520, startPoint y: 14, endPoint x: 521, endPoint y: 20, distance: 5.7
click at [521, 15] on span "[PERSON_NAME]" at bounding box center [512, 14] width 44 height 8
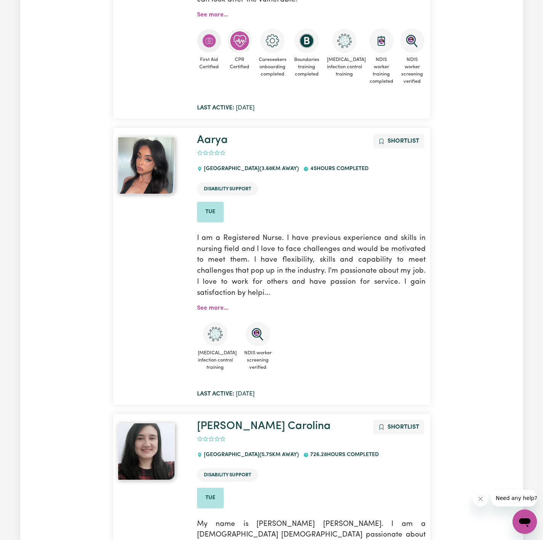
scroll to position [2630, 0]
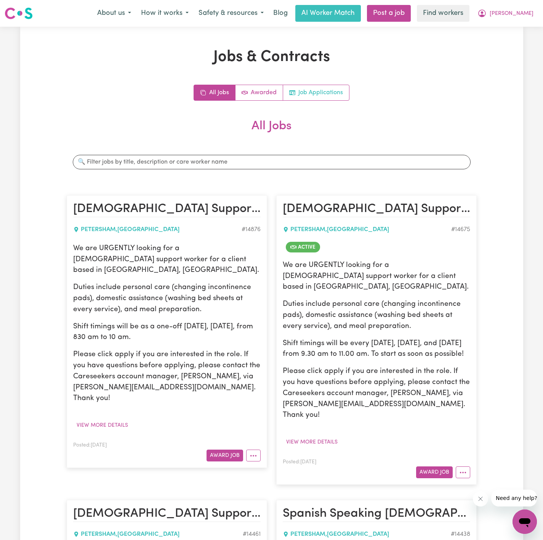
click at [329, 86] on link "Job Applications" at bounding box center [316, 92] width 66 height 15
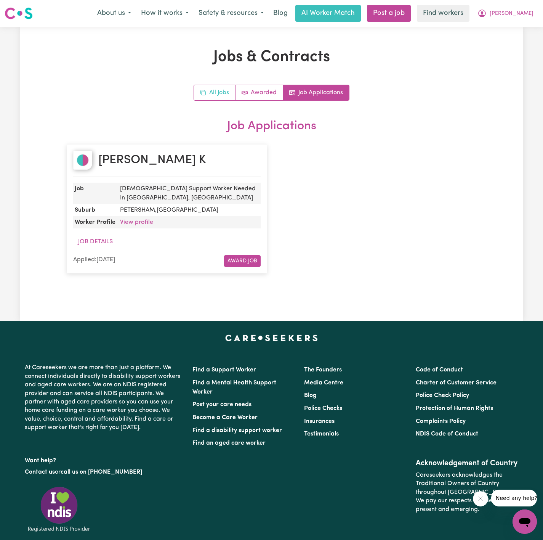
click at [208, 94] on link "All Jobs" at bounding box center [215, 92] width 42 height 15
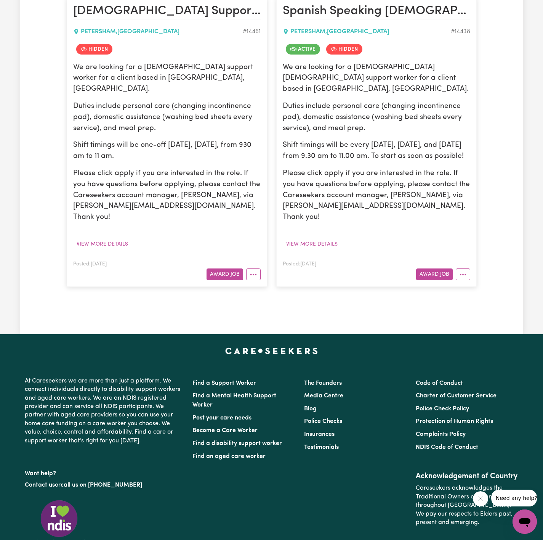
scroll to position [515, 0]
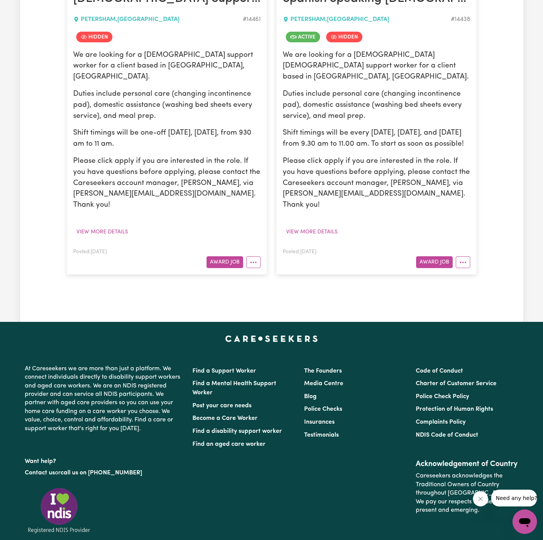
click at [471, 221] on article "Spanish Speaking [DEMOGRAPHIC_DATA] Support Worker Needed In [GEOGRAPHIC_DATA],…" at bounding box center [376, 129] width 200 height 289
click at [467, 256] on button "More options" at bounding box center [463, 262] width 14 height 12
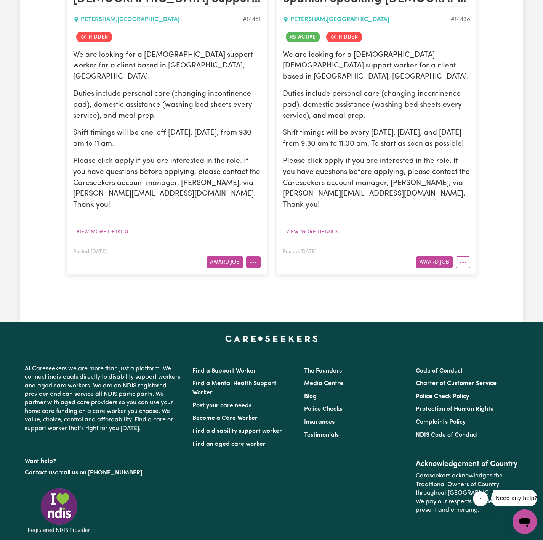
drag, startPoint x: 251, startPoint y: 223, endPoint x: 255, endPoint y: 226, distance: 5.2
click at [252, 258] on icon "More options" at bounding box center [254, 262] width 8 height 8
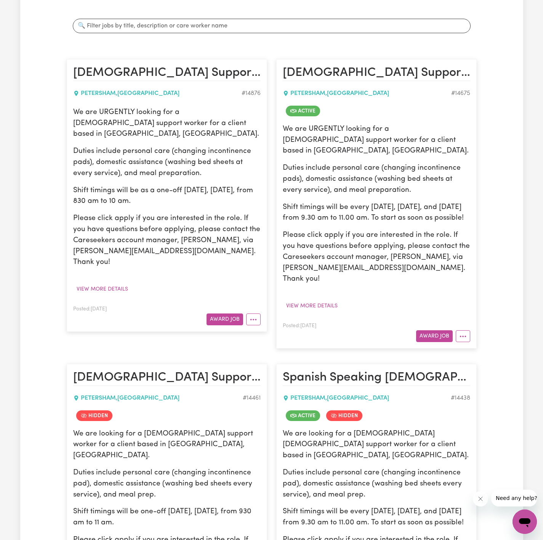
scroll to position [114, 0]
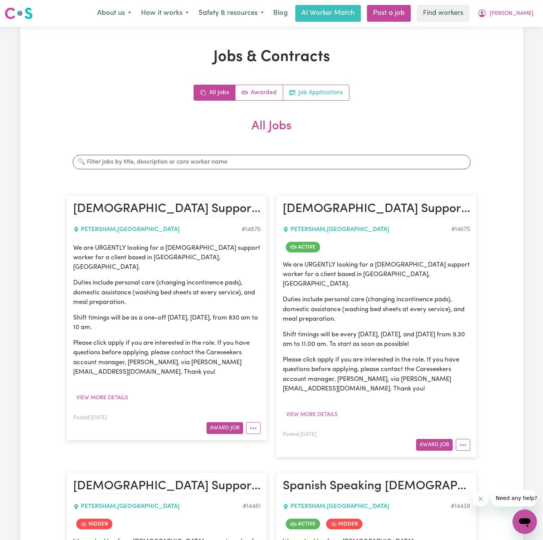
click at [341, 85] on link "Job Applications" at bounding box center [316, 92] width 66 height 15
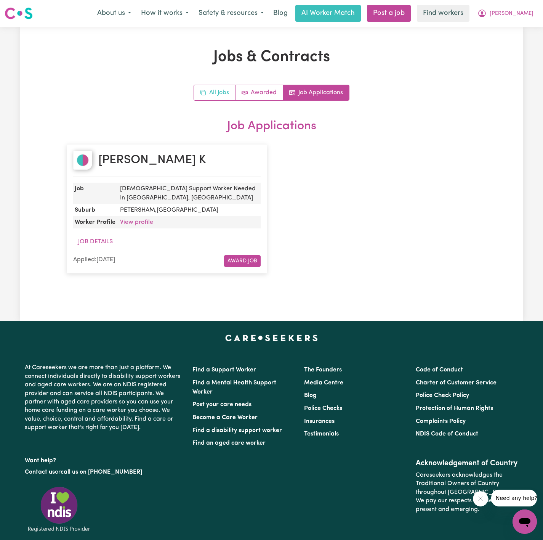
click at [214, 94] on link "All Jobs" at bounding box center [215, 92] width 42 height 15
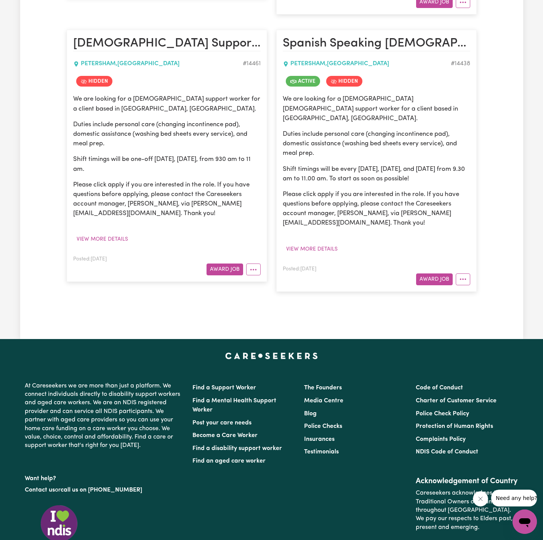
scroll to position [457, 0]
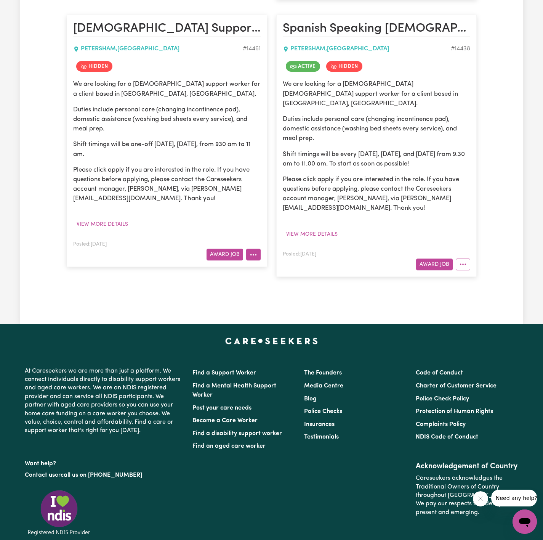
drag, startPoint x: 259, startPoint y: 247, endPoint x: 249, endPoint y: 247, distance: 10.3
click at [258, 249] on button "More options" at bounding box center [253, 255] width 14 height 12
click at [278, 266] on link "Un-hide Job" at bounding box center [276, 272] width 60 height 15
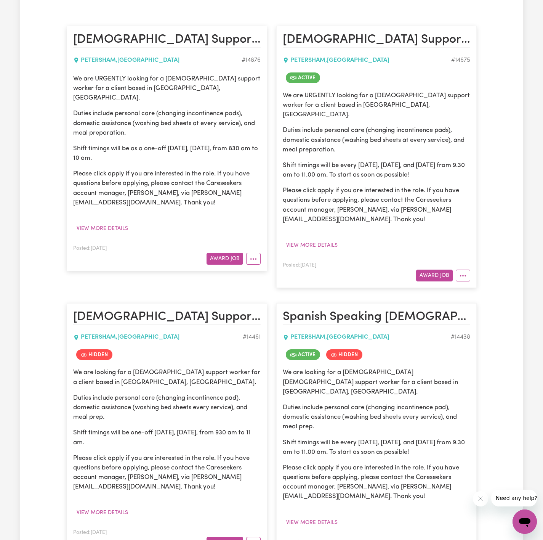
scroll to position [0, 0]
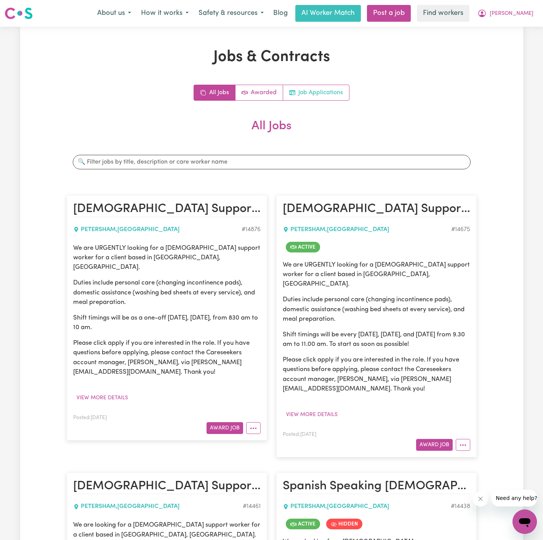
click at [344, 85] on link "Job Applications" at bounding box center [316, 92] width 66 height 15
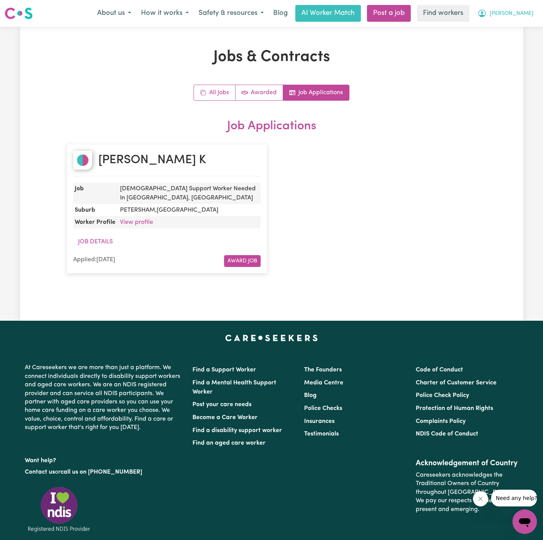
click at [531, 13] on span "[PERSON_NAME]" at bounding box center [512, 14] width 44 height 8
click at [517, 39] on link "Logout" at bounding box center [508, 44] width 60 height 14
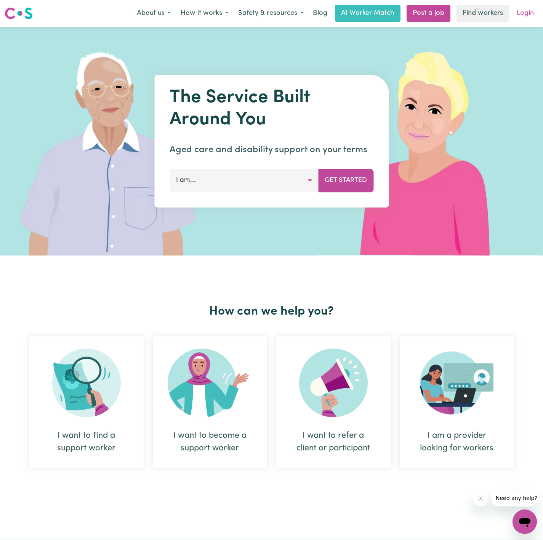
click at [523, 15] on link "Login" at bounding box center [525, 13] width 26 height 17
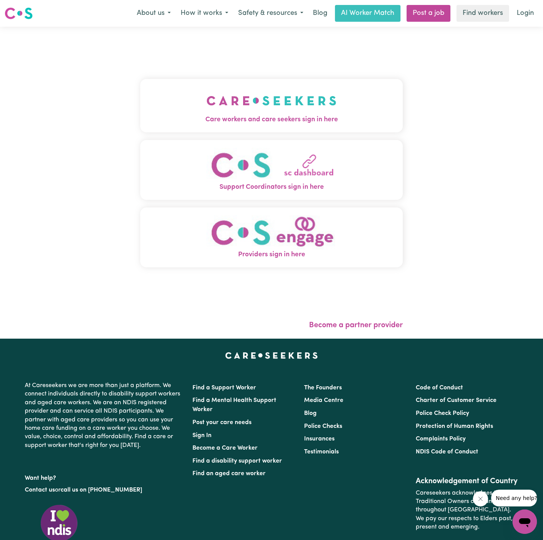
click at [374, 118] on span "Care workers and care seekers sign in here" at bounding box center [271, 120] width 263 height 10
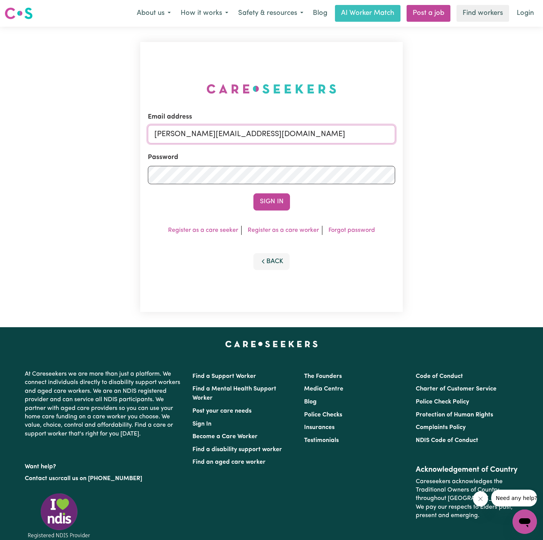
click at [285, 136] on input "dyan@careseekers.com.au" at bounding box center [271, 134] width 247 height 18
drag, startPoint x: 191, startPoint y: 132, endPoint x: 507, endPoint y: 151, distance: 315.8
click at [511, 152] on div "Email address superuser~AlbeyMtColahALC@careseekers.com.au Password Sign In Reg…" at bounding box center [271, 177] width 543 height 300
click at [188, 132] on input "superuserDominicaVitalePAWA@careseekers.com.au" at bounding box center [271, 134] width 247 height 18
click at [325, 198] on div "Sign In" at bounding box center [271, 201] width 247 height 17
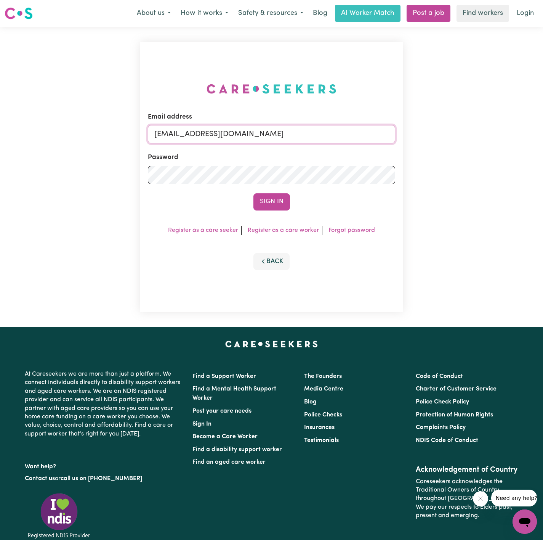
click at [195, 132] on input "superuserDominicaVitalePAWA@careseekers.com.au" at bounding box center [271, 134] width 247 height 18
drag, startPoint x: 185, startPoint y: 133, endPoint x: 198, endPoint y: 132, distance: 13.0
click at [198, 132] on input "superuserDominicaVitalePAWA@careseekers.com.au" at bounding box center [271, 134] width 247 height 18
click at [198, 131] on input "superuserDominicaVitalePAWA@careseekers.com.au" at bounding box center [271, 134] width 247 height 18
drag, startPoint x: 188, startPoint y: 134, endPoint x: 215, endPoint y: 134, distance: 27.4
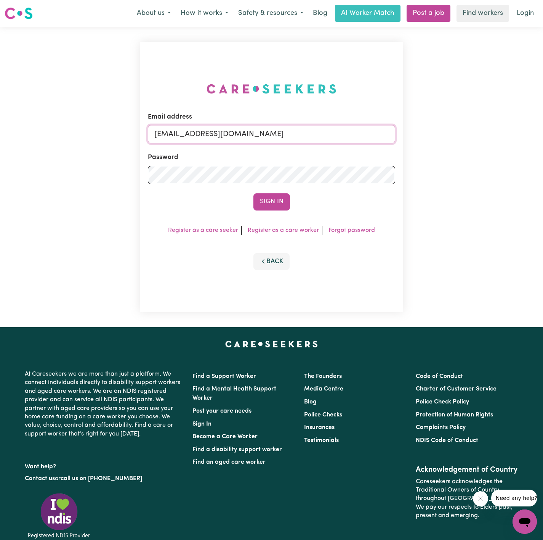
click at [189, 134] on input "superuserDominicaVitalePAWA@careseekers.com.au" at bounding box center [271, 134] width 247 height 18
click at [217, 134] on input "superuserDominicaVitalePAWA@careseekers.com.au" at bounding box center [271, 134] width 247 height 18
drag, startPoint x: 189, startPoint y: 134, endPoint x: 382, endPoint y: 149, distance: 193.8
click at [382, 149] on form "Email address superuserDominicaVitalePAWA@careseekers.com.au Password Sign In" at bounding box center [271, 161] width 247 height 98
drag, startPoint x: 199, startPoint y: 138, endPoint x: 336, endPoint y: 153, distance: 138.1
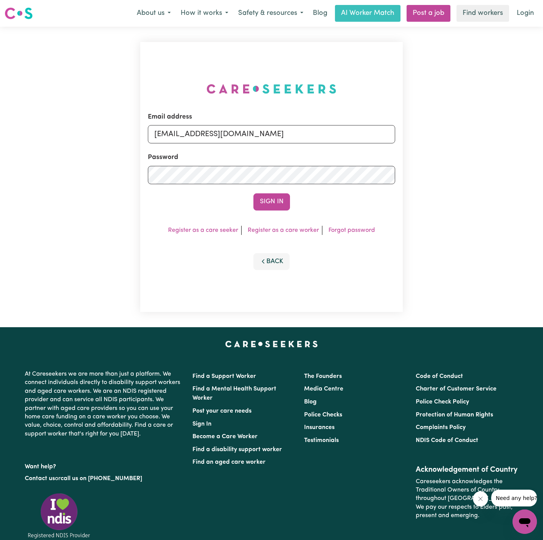
click at [336, 153] on form "Email address superuser~AlbeyMtColahALC@careseekers.com.au Password Sign In" at bounding box center [271, 161] width 247 height 98
drag, startPoint x: 212, startPoint y: 126, endPoint x: 182, endPoint y: 130, distance: 29.9
click at [212, 127] on input "superuser~AlbeyMtColahALC@careseekers.com.au" at bounding box center [271, 134] width 247 height 18
click at [202, 137] on input "superuser~AlbeyMtColahALC@careseekers.com.au" at bounding box center [271, 134] width 247 height 18
drag, startPoint x: 191, startPoint y: 132, endPoint x: 314, endPoint y: 134, distance: 123.1
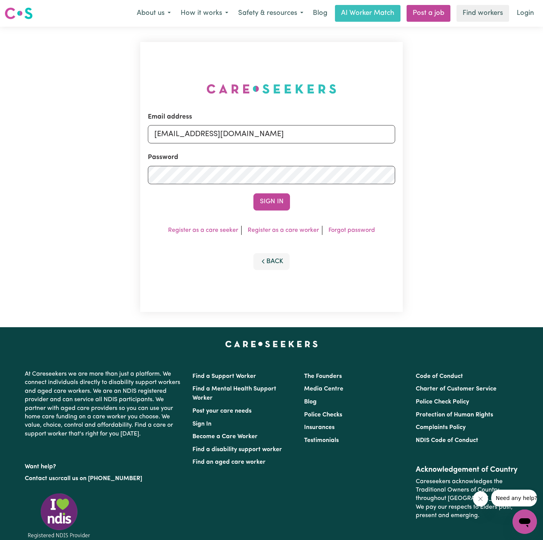
click at [319, 136] on input "superuser~AlbeyMtColahALC@careseekers.com.au" at bounding box center [271, 134] width 247 height 18
click at [314, 134] on input "superuser~AlbeyMtColahALC@careseekers.com.au" at bounding box center [271, 134] width 247 height 18
click at [206, 132] on input "superuser~AlbeyMtColahALC@careseekers.com.au" at bounding box center [271, 134] width 247 height 18
drag, startPoint x: 195, startPoint y: 134, endPoint x: 359, endPoint y: 136, distance: 164.7
click at [359, 138] on input "superuser~AlbeyMtColahALC@careseekers.com.au" at bounding box center [271, 134] width 247 height 18
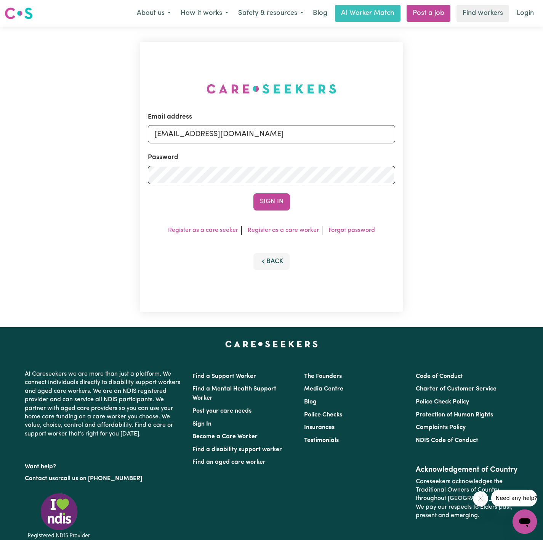
type input "superuser~DominicaVitalePAWA@careseekers.com.au"
click at [253, 193] on button "Sign In" at bounding box center [271, 201] width 37 height 17
